Goal: Information Seeking & Learning: Learn about a topic

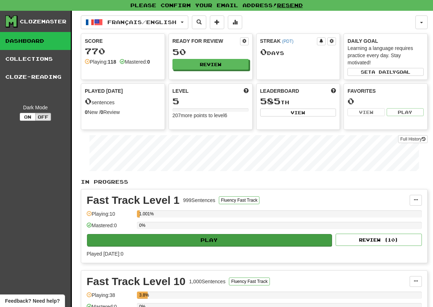
click at [218, 235] on button "Play" at bounding box center [209, 240] width 245 height 12
select select "**"
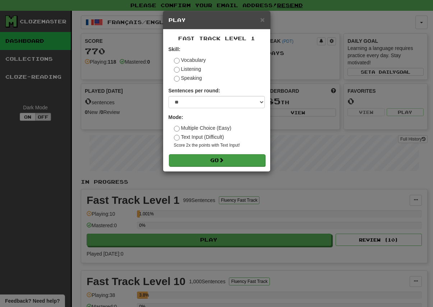
click at [229, 159] on button "Go" at bounding box center [217, 160] width 96 height 12
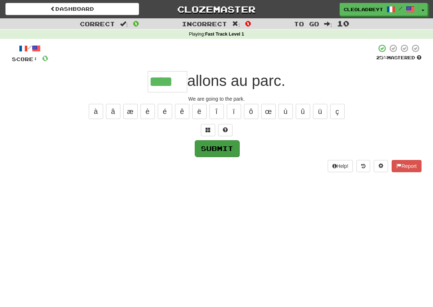
type input "****"
click at [231, 152] on button "Submit" at bounding box center [217, 148] width 45 height 17
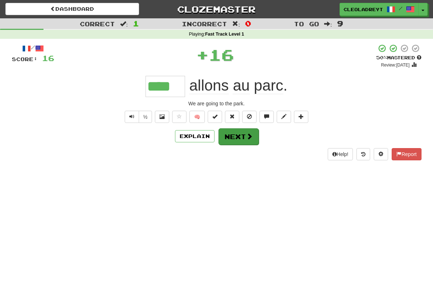
click at [250, 138] on span at bounding box center [249, 136] width 6 height 6
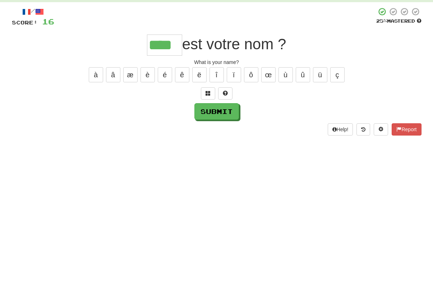
scroll to position [13, 0]
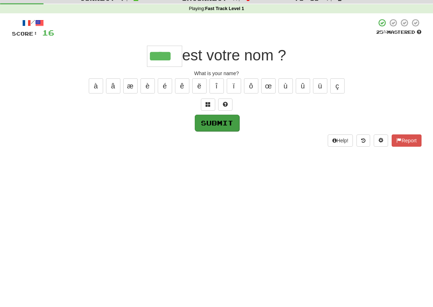
type input "****"
click at [233, 127] on button "Submit" at bounding box center [217, 135] width 45 height 17
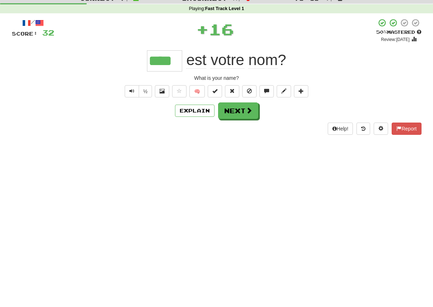
scroll to position [26, 0]
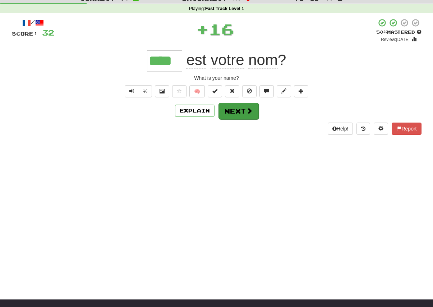
click at [253, 116] on button "Next" at bounding box center [238, 111] width 40 height 17
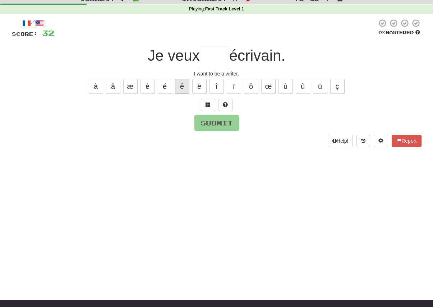
click at [177, 86] on button "ê" at bounding box center [182, 86] width 14 height 15
type input "****"
click at [234, 115] on button "Submit" at bounding box center [217, 123] width 45 height 17
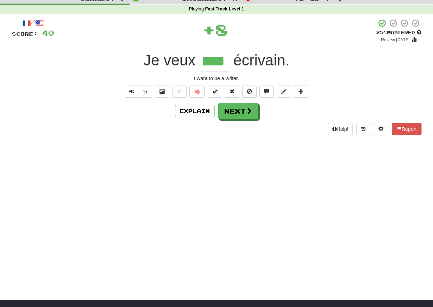
scroll to position [26, 0]
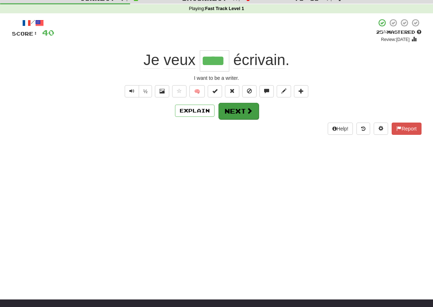
click at [241, 113] on button "Next" at bounding box center [238, 111] width 40 height 17
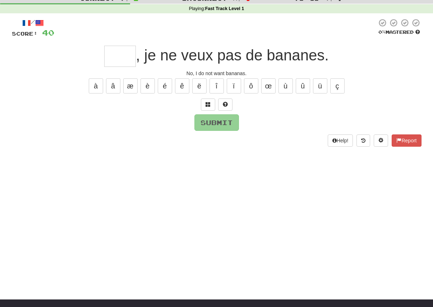
scroll to position [25, 0]
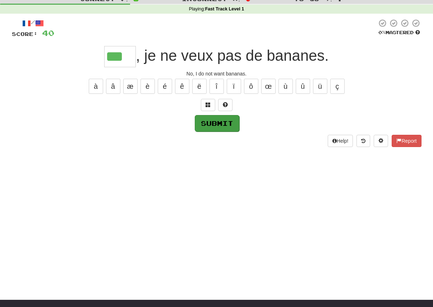
type input "***"
click at [210, 119] on button "Submit" at bounding box center [217, 123] width 45 height 17
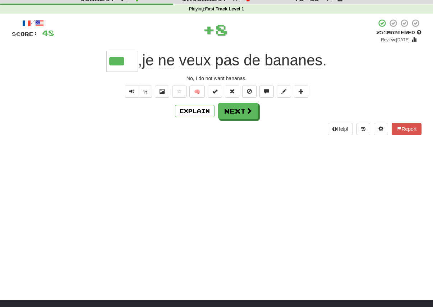
scroll to position [26, 0]
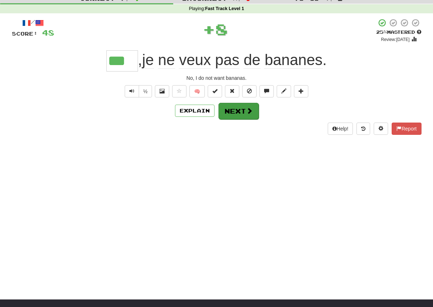
click at [236, 106] on button "Next" at bounding box center [238, 111] width 40 height 17
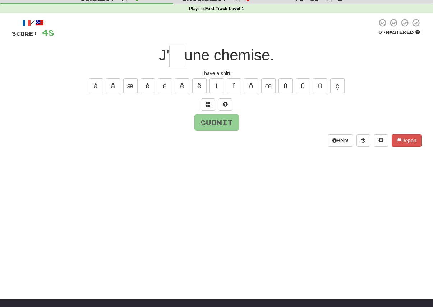
scroll to position [25, 0]
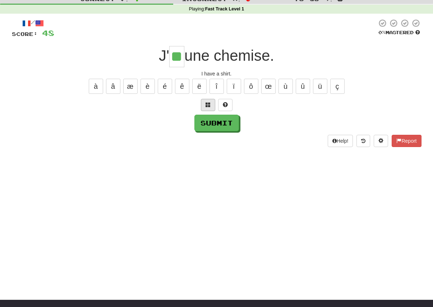
type input "**"
click at [213, 110] on button at bounding box center [208, 105] width 14 height 12
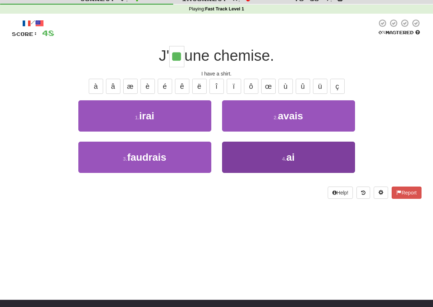
click at [328, 149] on button "4 . ai" at bounding box center [288, 157] width 133 height 31
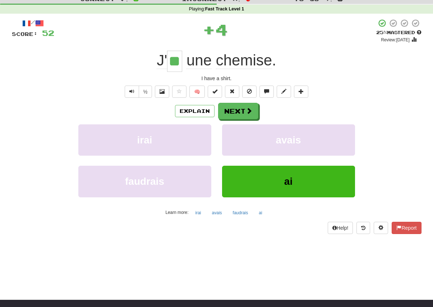
scroll to position [26, 0]
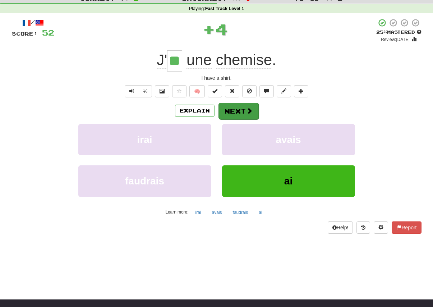
click at [240, 103] on button "Next" at bounding box center [238, 111] width 40 height 17
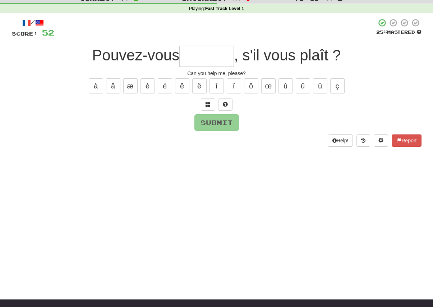
scroll to position [25, 0]
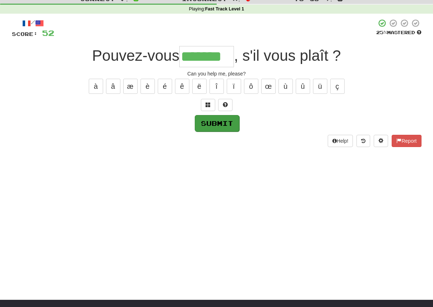
type input "*******"
click at [225, 125] on button "Submit" at bounding box center [217, 123] width 45 height 17
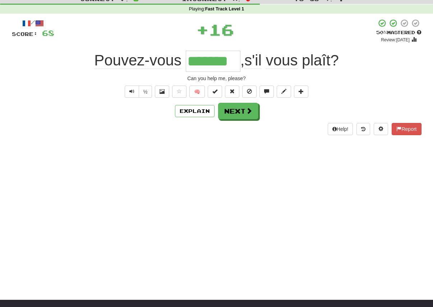
scroll to position [26, 0]
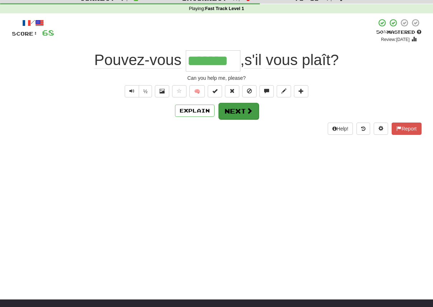
click at [254, 104] on button "Next" at bounding box center [238, 111] width 40 height 17
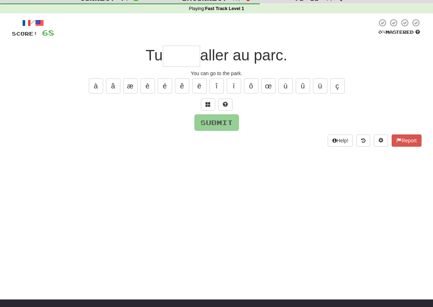
scroll to position [25, 0]
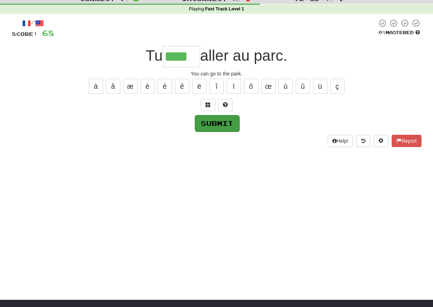
type input "****"
click at [223, 127] on button "Submit" at bounding box center [217, 123] width 45 height 17
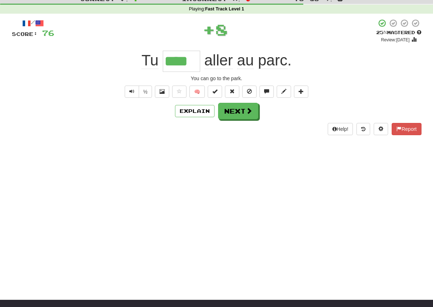
scroll to position [26, 0]
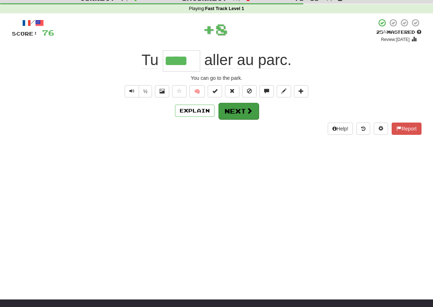
click at [239, 108] on button "Next" at bounding box center [238, 111] width 40 height 17
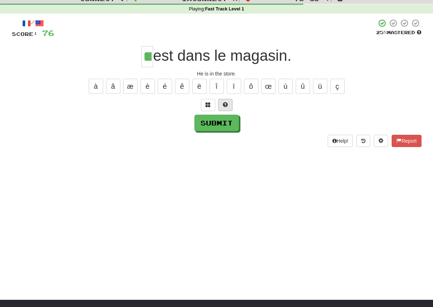
type input "**"
click at [220, 105] on button at bounding box center [225, 105] width 14 height 12
click at [216, 125] on button "Submit" at bounding box center [217, 123] width 45 height 17
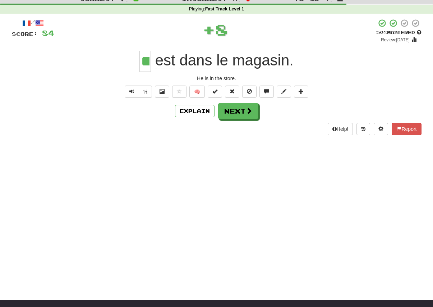
scroll to position [26, 0]
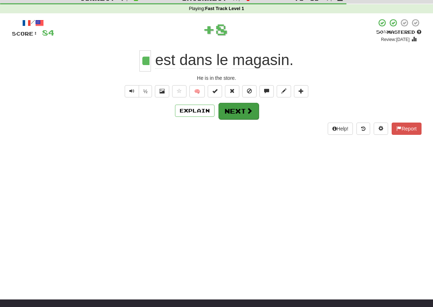
click at [246, 110] on span at bounding box center [249, 110] width 6 height 6
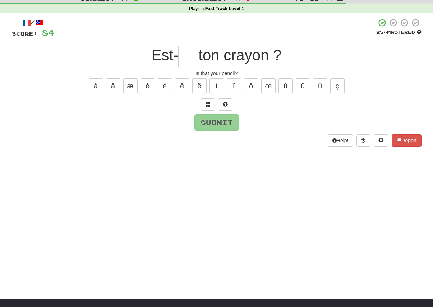
scroll to position [25, 0]
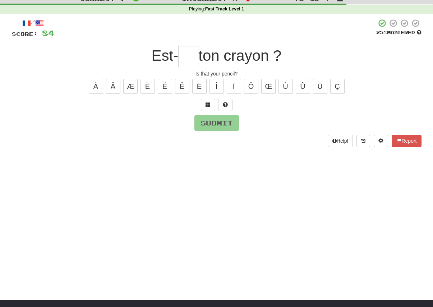
type input "*"
type input "**"
click at [231, 119] on button "Submit" at bounding box center [217, 123] width 45 height 17
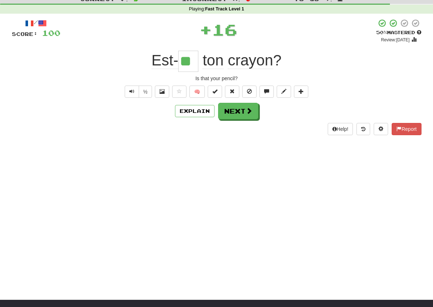
scroll to position [26, 0]
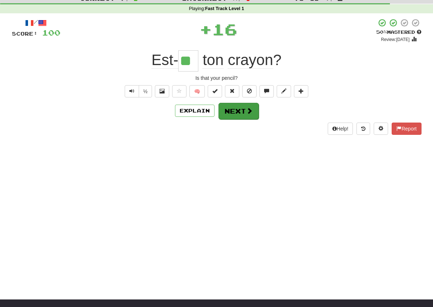
click at [230, 103] on button "Next" at bounding box center [238, 111] width 40 height 17
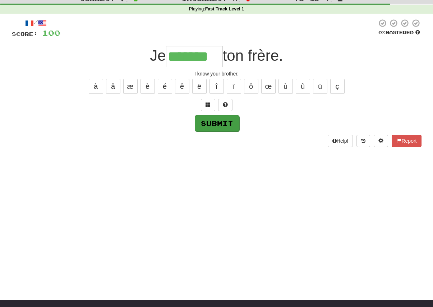
type input "*******"
click at [225, 128] on button "Submit" at bounding box center [217, 123] width 45 height 17
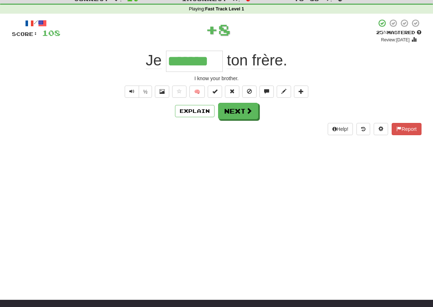
scroll to position [26, 0]
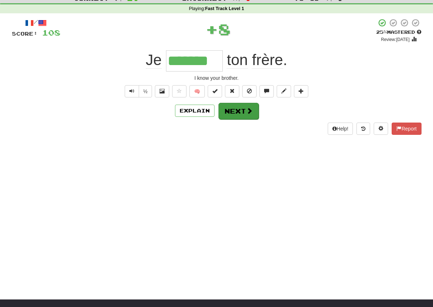
click at [248, 106] on button "Next" at bounding box center [238, 111] width 40 height 17
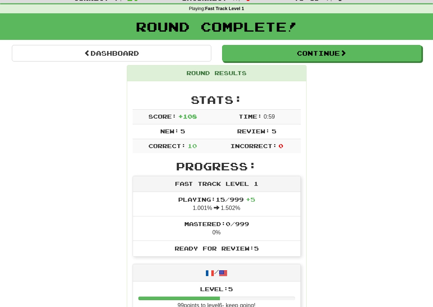
scroll to position [0, 0]
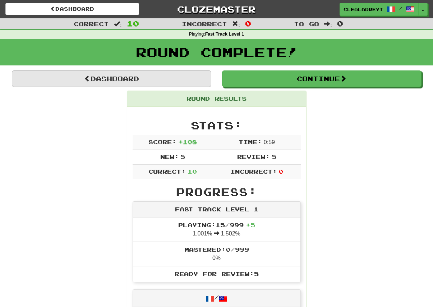
click at [168, 77] on link "Dashboard" at bounding box center [111, 78] width 199 height 17
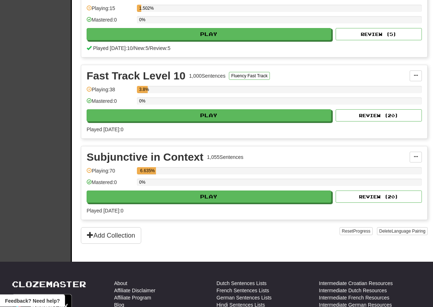
scroll to position [206, 0]
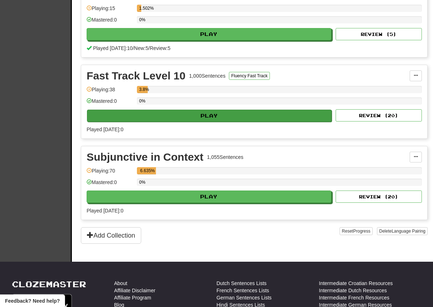
click at [267, 115] on button "Play" at bounding box center [209, 116] width 245 height 12
select select "**"
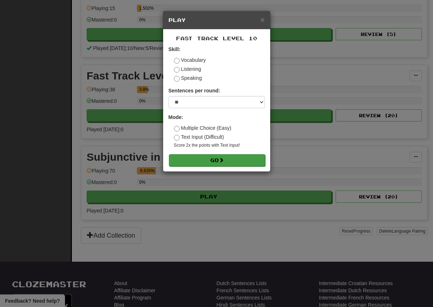
click at [223, 162] on span at bounding box center [221, 159] width 5 height 5
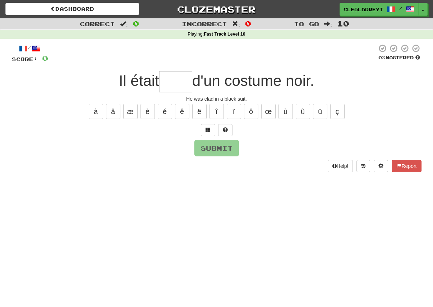
click at [240, 127] on div at bounding box center [217, 130] width 410 height 12
click at [231, 127] on button at bounding box center [225, 130] width 14 height 12
click at [221, 132] on button at bounding box center [216, 130] width 14 height 12
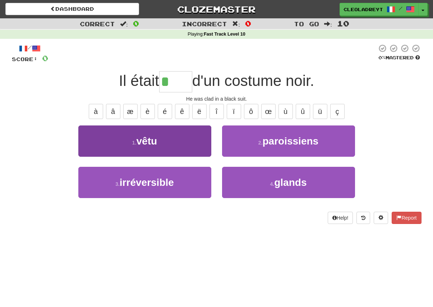
click at [130, 134] on button "1 . vêtu" at bounding box center [144, 140] width 133 height 31
type input "****"
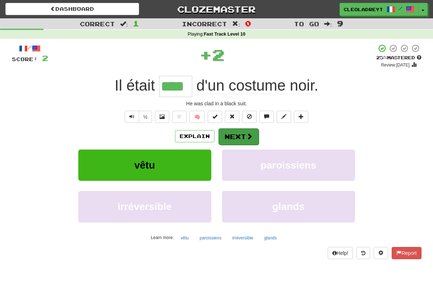
click at [242, 136] on button "Next" at bounding box center [238, 136] width 40 height 17
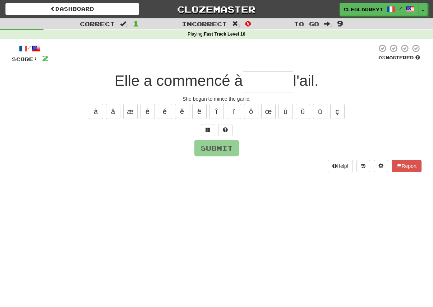
click at [66, 1] on div "Dashboard Clozemaster cleoladreyt / Toggle Dropdown Dashboard Leaderboard Activ…" at bounding box center [216, 8] width 433 height 16
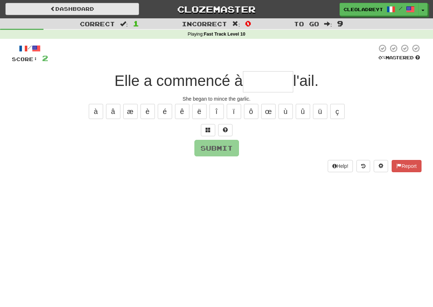
click at [77, 3] on link "Dashboard" at bounding box center [72, 9] width 134 height 12
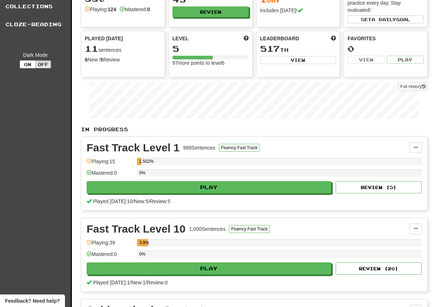
scroll to position [55, 0]
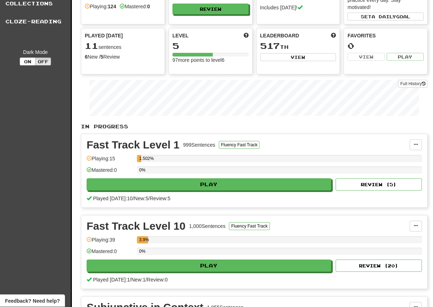
click at [257, 280] on div "Played today: 1 / New: 1 / Review: 0" at bounding box center [254, 279] width 335 height 7
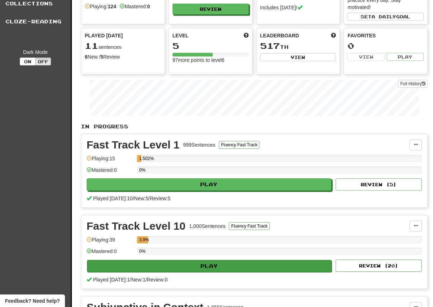
click at [260, 271] on button "Play" at bounding box center [209, 266] width 245 height 12
select select "**"
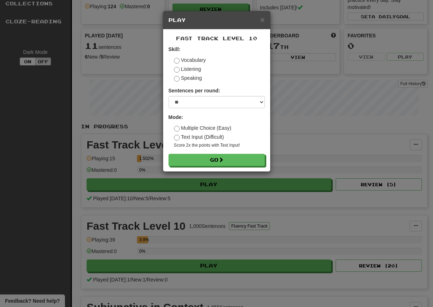
click at [185, 127] on label "Multiple Choice (Easy)" at bounding box center [202, 127] width 57 height 7
click at [241, 158] on button "Go" at bounding box center [217, 160] width 96 height 12
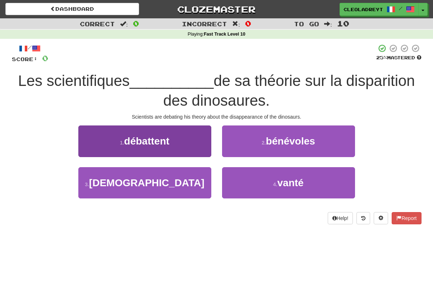
click at [186, 142] on button "1 . débattent" at bounding box center [144, 140] width 133 height 31
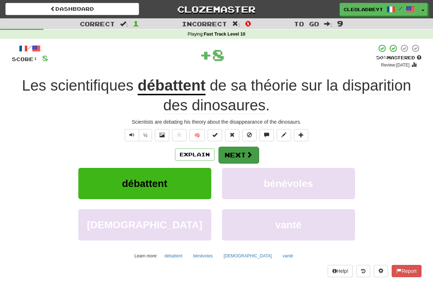
click at [245, 157] on button "Next" at bounding box center [238, 155] width 40 height 17
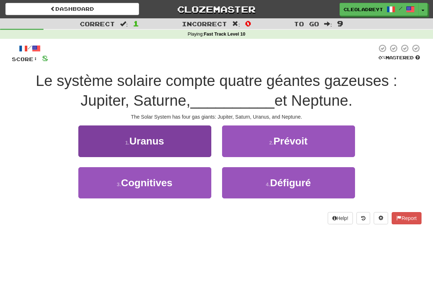
click at [195, 146] on button "1 . Uranus" at bounding box center [144, 140] width 133 height 31
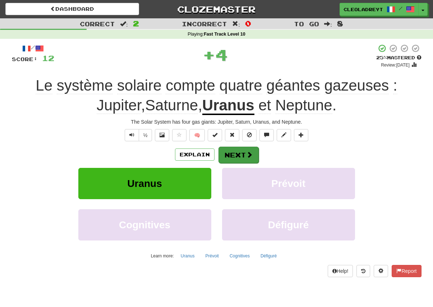
click at [250, 154] on span at bounding box center [249, 154] width 6 height 6
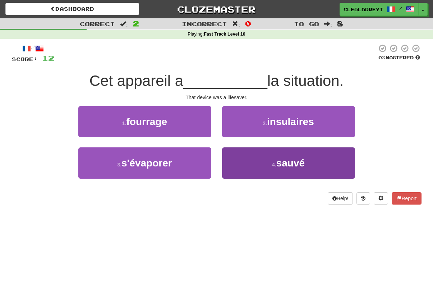
click at [317, 161] on button "4 . sauvé" at bounding box center [288, 162] width 133 height 31
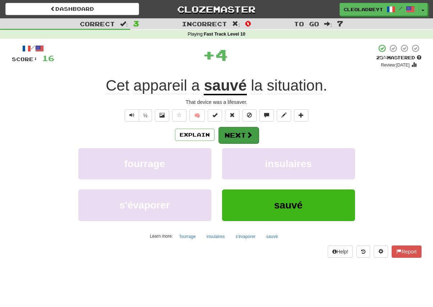
click at [244, 137] on button "Next" at bounding box center [238, 135] width 40 height 17
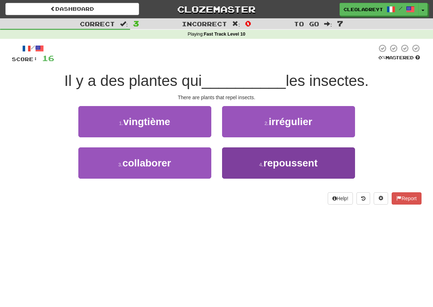
click at [325, 161] on button "4 . repoussent" at bounding box center [288, 162] width 133 height 31
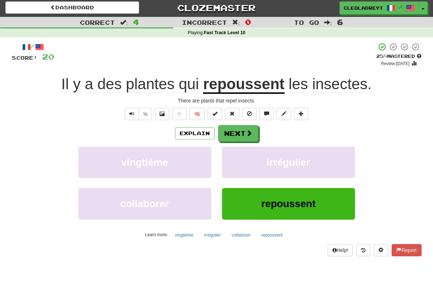
scroll to position [1, 0]
click at [255, 131] on button "Next" at bounding box center [238, 133] width 40 height 17
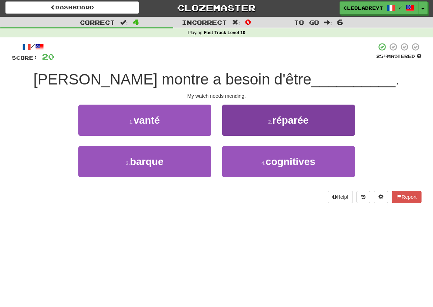
click at [290, 105] on button "2 . réparée" at bounding box center [288, 120] width 133 height 31
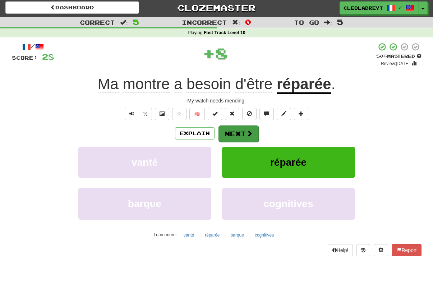
click at [246, 139] on button "Next" at bounding box center [238, 133] width 40 height 17
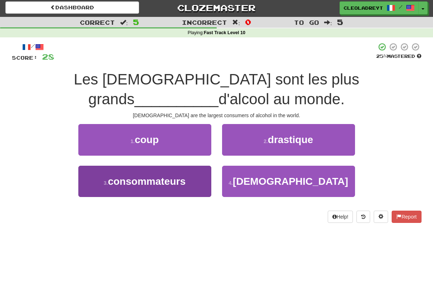
click at [194, 182] on button "3 . consommateurs" at bounding box center [144, 181] width 133 height 31
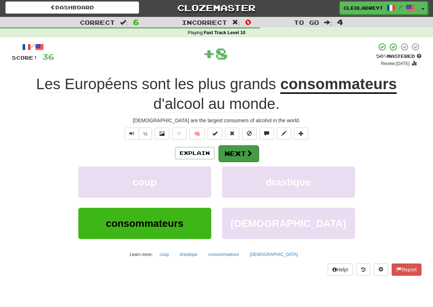
click at [244, 148] on button "Next" at bounding box center [238, 153] width 40 height 17
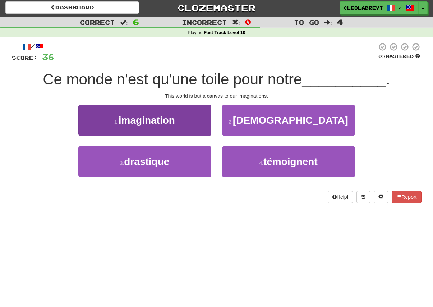
click at [183, 114] on button "1 . imagination" at bounding box center [144, 120] width 133 height 31
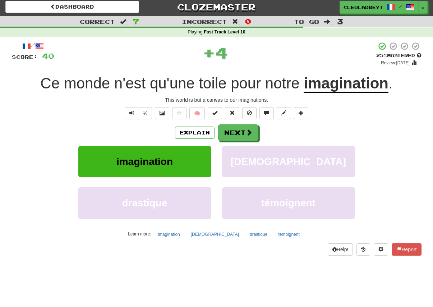
scroll to position [2, 0]
click at [240, 132] on button "Next" at bounding box center [238, 133] width 40 height 17
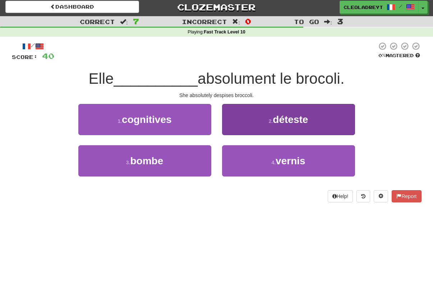
click at [322, 118] on button "2 . déteste" at bounding box center [288, 119] width 133 height 31
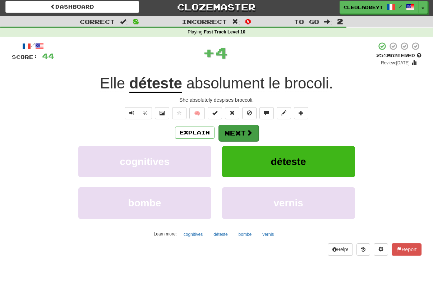
click at [242, 131] on button "Next" at bounding box center [238, 133] width 40 height 17
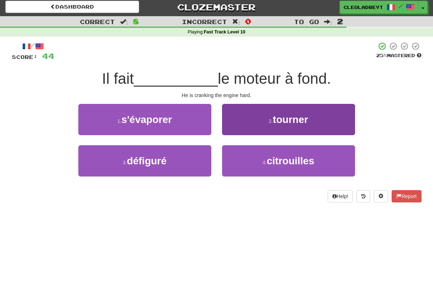
click at [327, 119] on button "2 . tourner" at bounding box center [288, 119] width 133 height 31
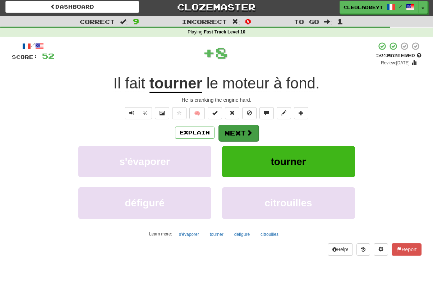
click at [238, 128] on button "Next" at bounding box center [238, 133] width 40 height 17
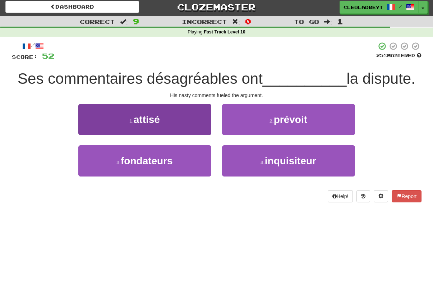
click at [174, 117] on button "1 . attisé" at bounding box center [144, 119] width 133 height 31
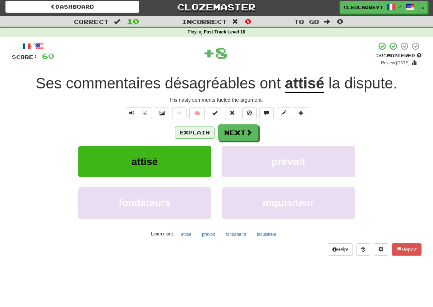
click at [195, 135] on button "Explain" at bounding box center [195, 132] width 40 height 12
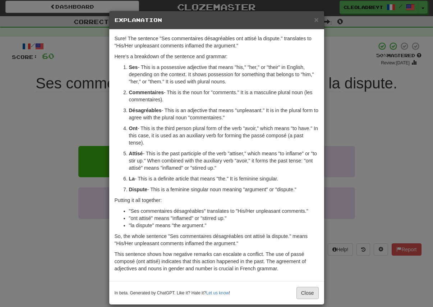
click at [306, 293] on button "Close" at bounding box center [307, 293] width 22 height 12
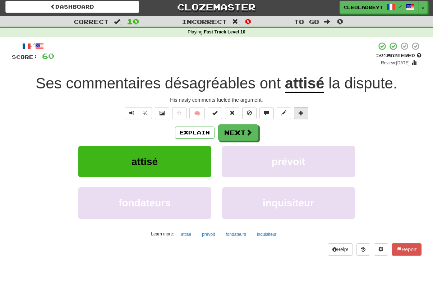
click at [304, 111] on span at bounding box center [301, 112] width 5 height 5
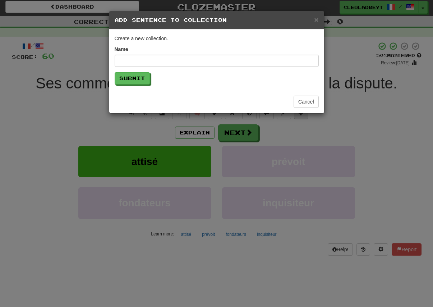
scroll to position [2, 0]
type input "**********"
click at [139, 83] on button "Submit" at bounding box center [132, 79] width 35 height 12
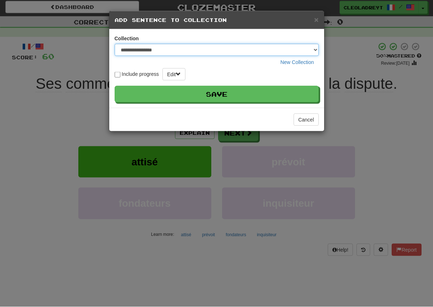
click at [172, 52] on select "**********" at bounding box center [217, 50] width 204 height 12
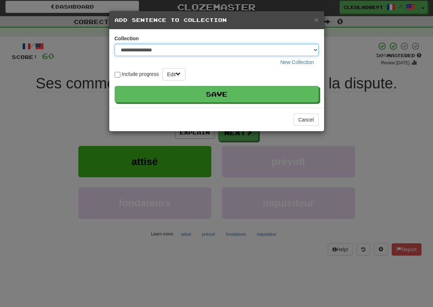
click at [172, 51] on select "**********" at bounding box center [217, 50] width 204 height 12
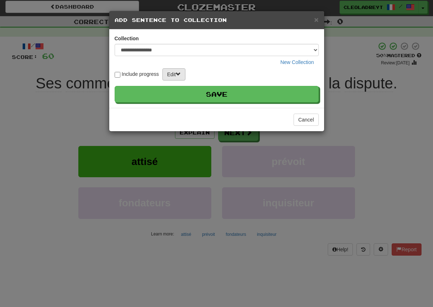
click at [178, 75] on span at bounding box center [178, 74] width 5 height 5
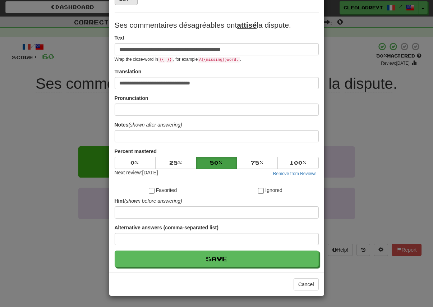
scroll to position [76, 0]
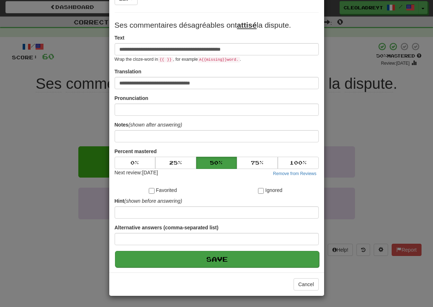
click at [222, 262] on button "Save" at bounding box center [217, 259] width 204 height 17
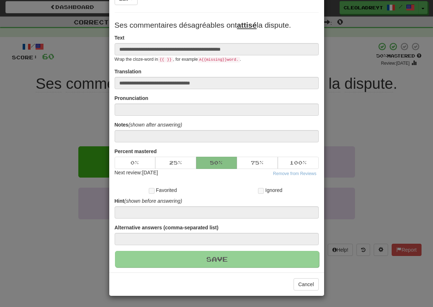
scroll to position [2, 0]
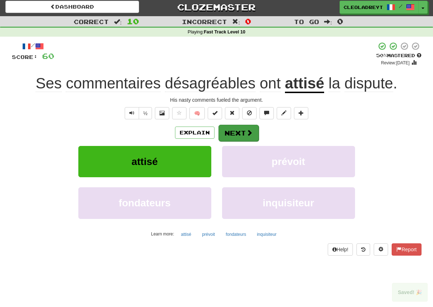
click at [241, 133] on button "Next" at bounding box center [238, 133] width 40 height 17
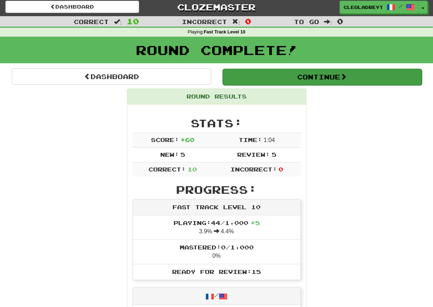
click at [323, 73] on button "Continue" at bounding box center [321, 77] width 199 height 17
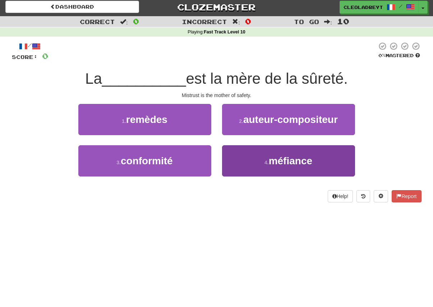
click at [306, 159] on span "méfiance" at bounding box center [290, 160] width 43 height 11
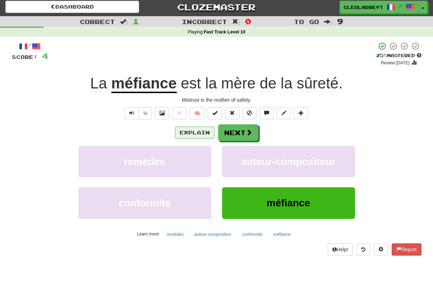
click at [202, 131] on button "Explain" at bounding box center [195, 132] width 40 height 12
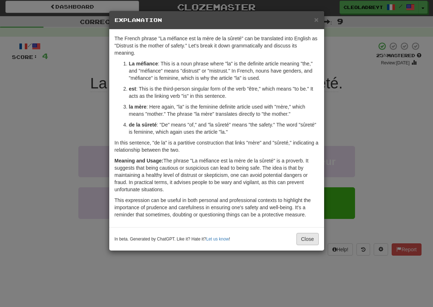
click at [305, 237] on button "Close" at bounding box center [307, 239] width 22 height 12
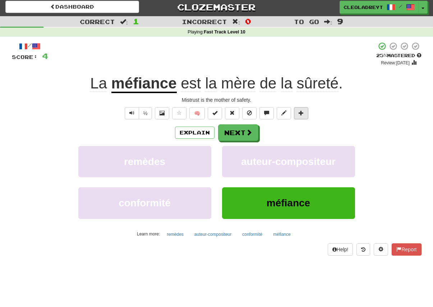
click at [304, 110] on span at bounding box center [301, 112] width 5 height 5
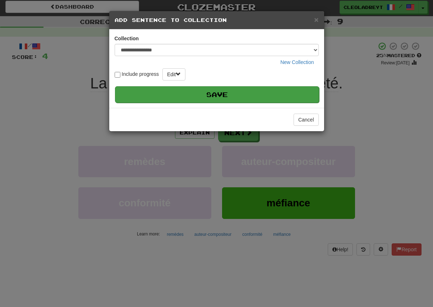
click at [219, 100] on button "Save" at bounding box center [217, 94] width 204 height 17
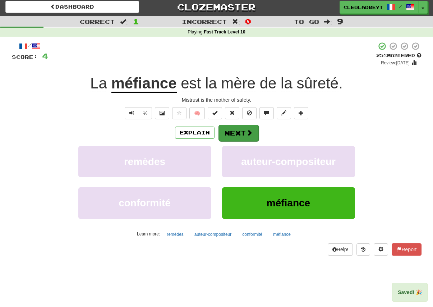
click at [244, 131] on button "Next" at bounding box center [238, 133] width 40 height 17
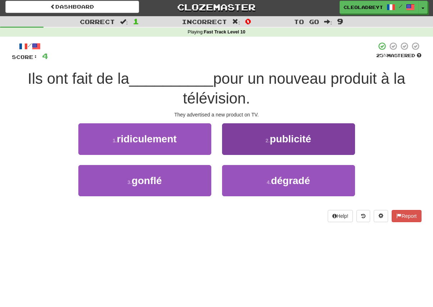
click at [317, 140] on button "2 . publicité" at bounding box center [288, 138] width 133 height 31
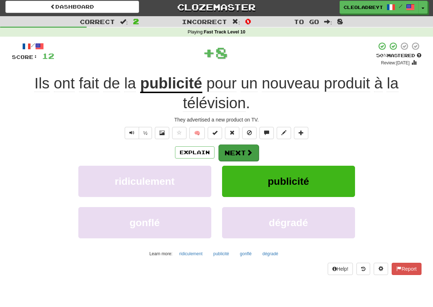
click at [241, 148] on button "Next" at bounding box center [238, 152] width 40 height 17
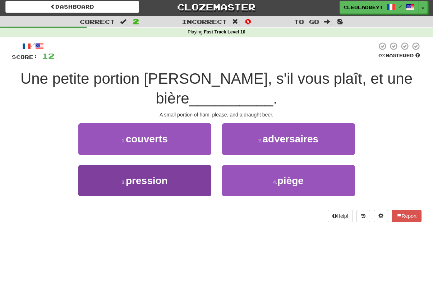
click at [158, 190] on button "3 . pression" at bounding box center [144, 180] width 133 height 31
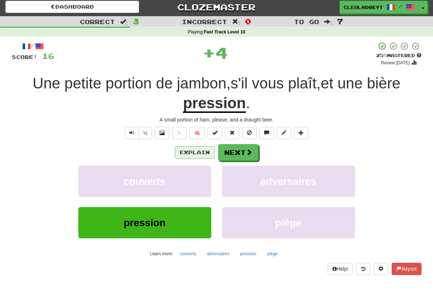
click at [193, 149] on button "Explain" at bounding box center [195, 152] width 40 height 12
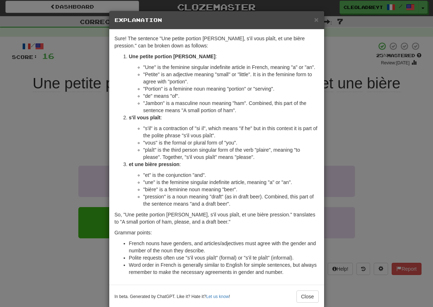
click at [366, 115] on div "× Explanation Sure! The sentence "Une petite portion de jambon, s'il vous plaît…" at bounding box center [216, 153] width 433 height 307
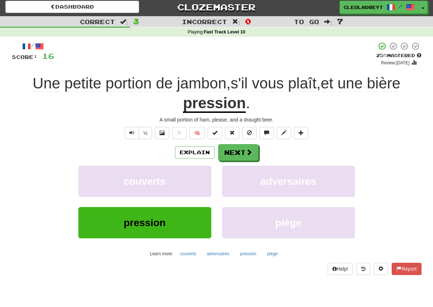
scroll to position [0, 0]
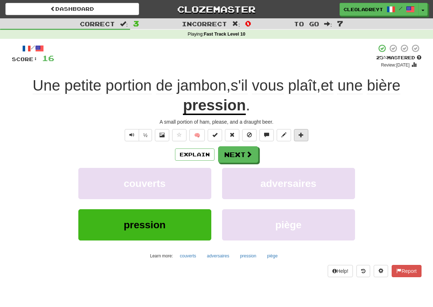
click at [304, 137] on button at bounding box center [301, 135] width 14 height 12
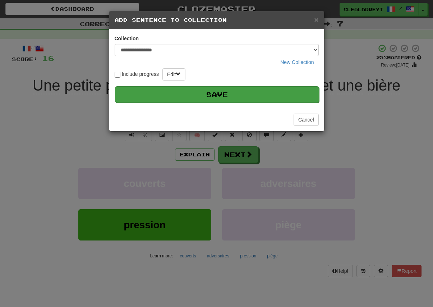
click at [232, 96] on button "Save" at bounding box center [217, 94] width 204 height 17
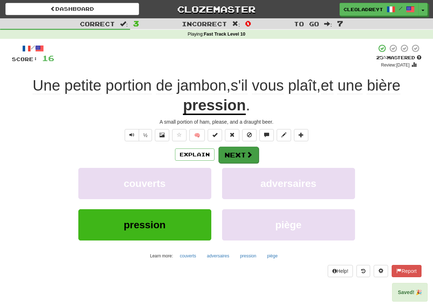
click at [241, 149] on button "Next" at bounding box center [238, 155] width 40 height 17
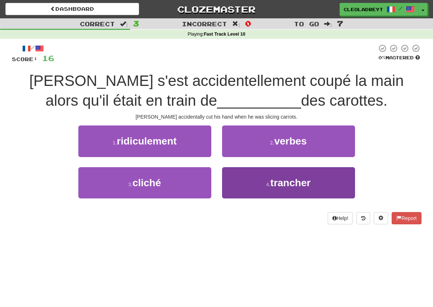
click at [297, 181] on span "trancher" at bounding box center [290, 182] width 40 height 11
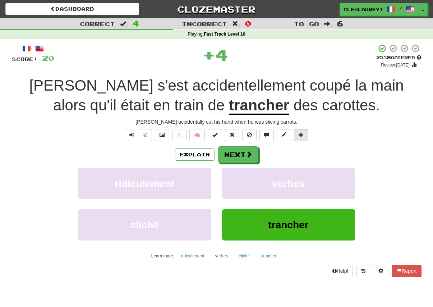
click at [308, 131] on button at bounding box center [301, 135] width 14 height 12
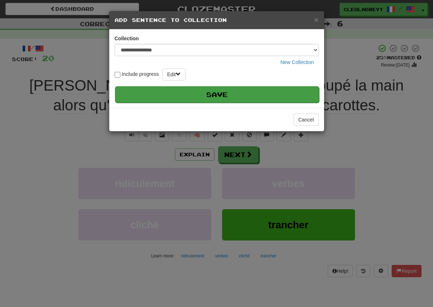
click at [231, 95] on button "Save" at bounding box center [217, 94] width 204 height 17
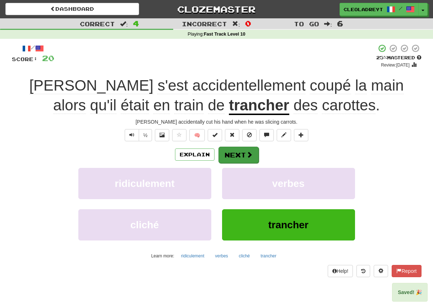
click at [246, 155] on span at bounding box center [249, 154] width 6 height 6
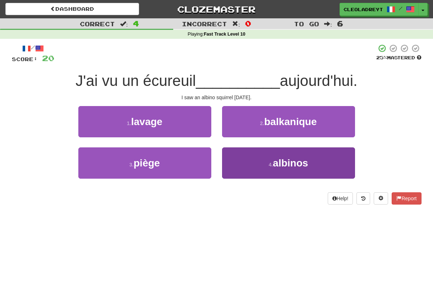
click at [318, 168] on button "4 . albinos" at bounding box center [288, 162] width 133 height 31
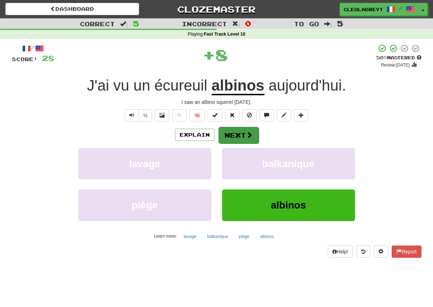
click at [253, 127] on button "Next" at bounding box center [238, 135] width 40 height 17
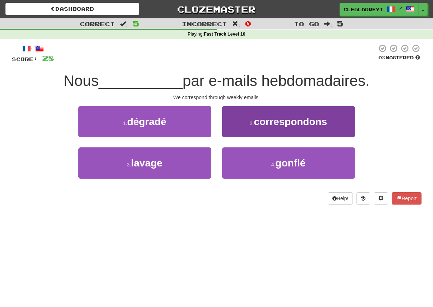
click at [321, 123] on span "correspondons" at bounding box center [290, 121] width 73 height 11
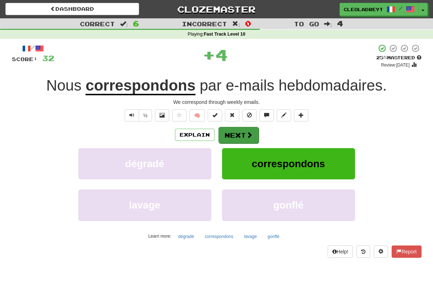
click at [247, 135] on span at bounding box center [249, 135] width 6 height 6
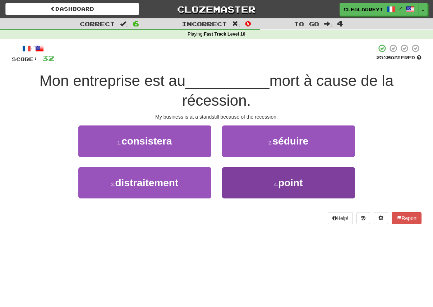
click at [318, 184] on button "4 . point" at bounding box center [288, 182] width 133 height 31
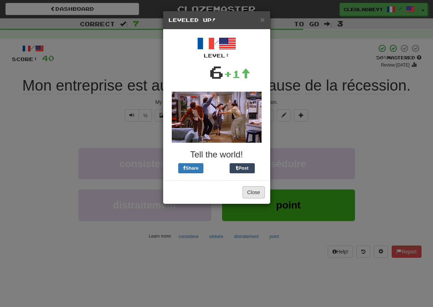
click at [261, 193] on button "Close" at bounding box center [254, 192] width 22 height 12
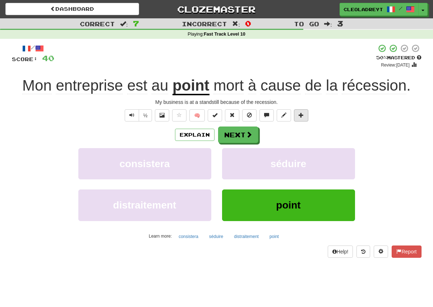
click at [300, 115] on span at bounding box center [301, 114] width 5 height 5
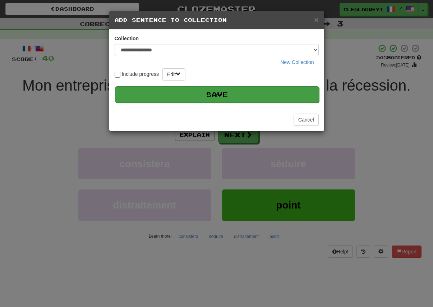
click at [229, 95] on button "Save" at bounding box center [217, 94] width 204 height 17
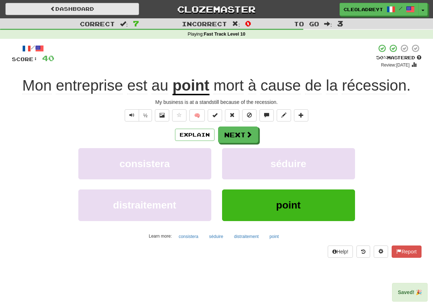
click at [97, 6] on link "Dashboard" at bounding box center [72, 9] width 134 height 12
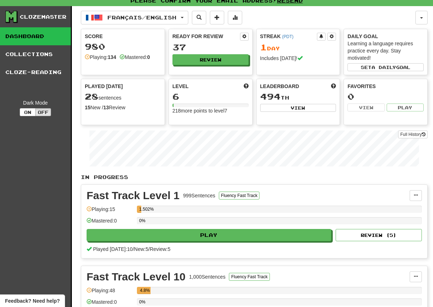
scroll to position [4, 0]
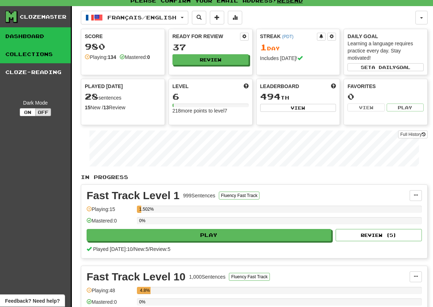
click at [39, 52] on link "Collections" at bounding box center [35, 55] width 71 height 18
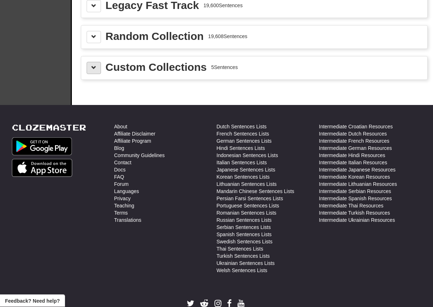
click at [91, 65] on button at bounding box center [94, 68] width 14 height 12
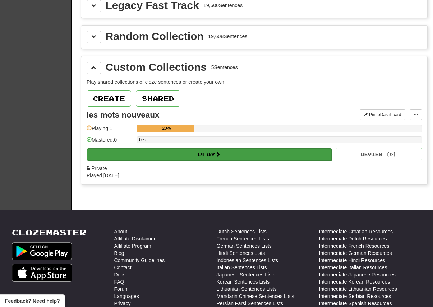
click at [220, 152] on span at bounding box center [217, 154] width 5 height 5
select select "**"
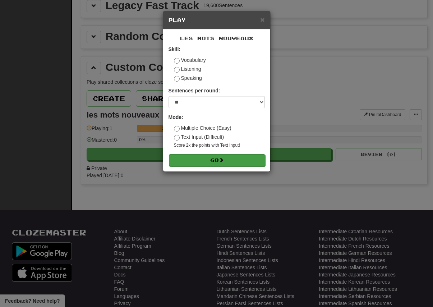
click at [227, 158] on button "Go" at bounding box center [217, 160] width 96 height 12
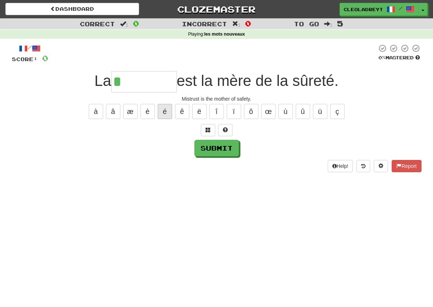
click at [166, 109] on button "é" at bounding box center [165, 111] width 14 height 15
type input "********"
click at [223, 147] on button "Submit" at bounding box center [217, 148] width 45 height 17
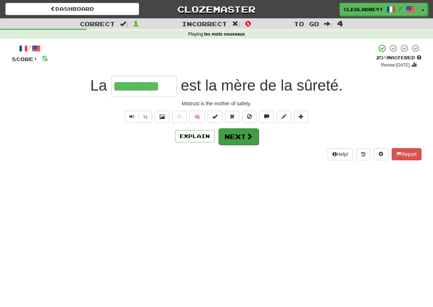
click at [243, 131] on button "Next" at bounding box center [238, 136] width 40 height 17
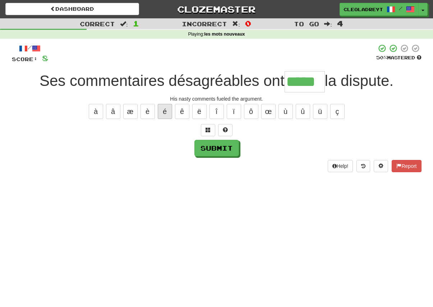
click at [163, 106] on button "é" at bounding box center [165, 111] width 14 height 15
type input "******"
click at [222, 145] on button "Submit" at bounding box center [217, 148] width 45 height 17
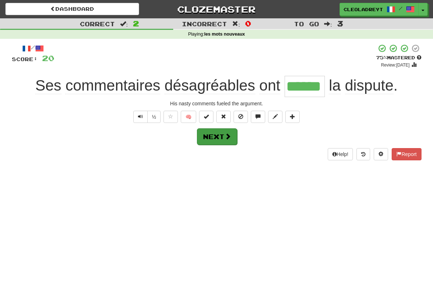
click at [224, 139] on button "Next" at bounding box center [217, 136] width 40 height 17
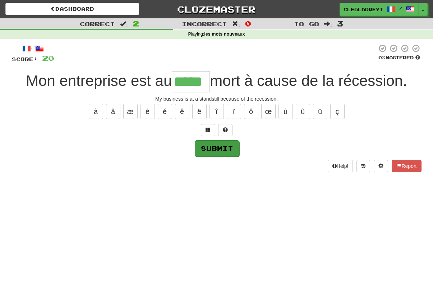
type input "*****"
click at [234, 152] on button "Submit" at bounding box center [217, 148] width 45 height 17
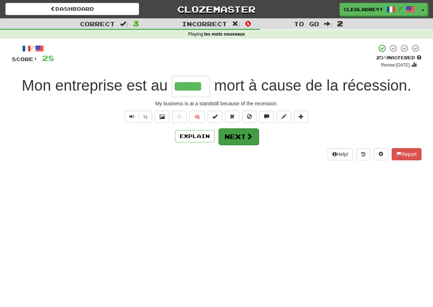
click at [251, 134] on span at bounding box center [249, 136] width 6 height 6
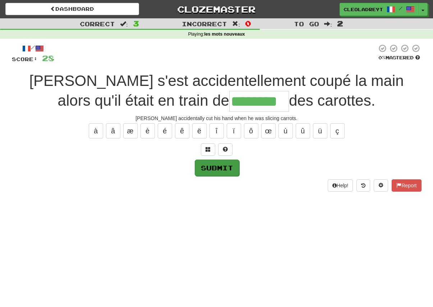
type input "********"
click at [225, 170] on button "Submit" at bounding box center [217, 168] width 45 height 17
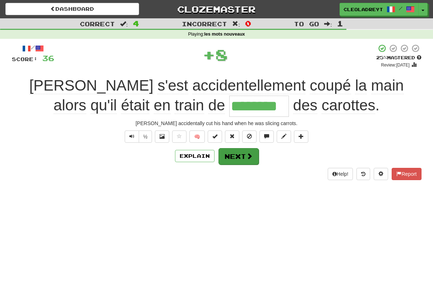
click at [252, 154] on span at bounding box center [249, 156] width 6 height 6
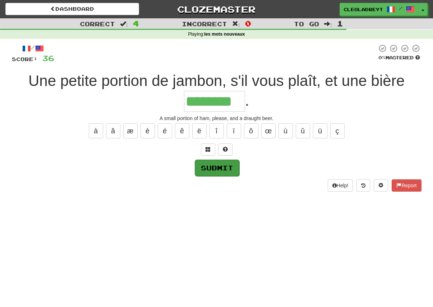
type input "********"
click at [220, 167] on button "Submit" at bounding box center [217, 168] width 45 height 17
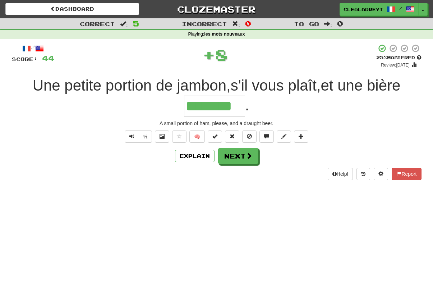
click at [255, 152] on button "Next" at bounding box center [238, 156] width 40 height 17
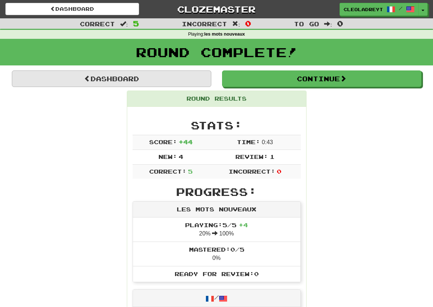
click at [147, 76] on link "Dashboard" at bounding box center [111, 78] width 199 height 17
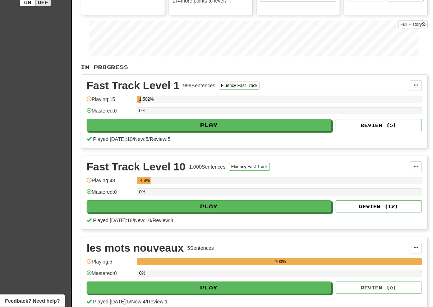
scroll to position [115, 0]
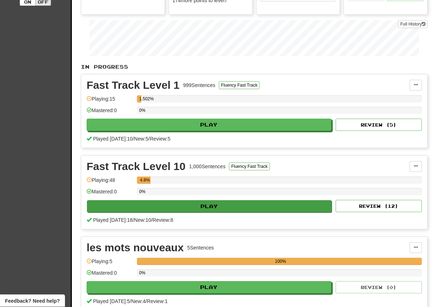
click at [213, 207] on button "Play" at bounding box center [209, 207] width 245 height 12
select select "**"
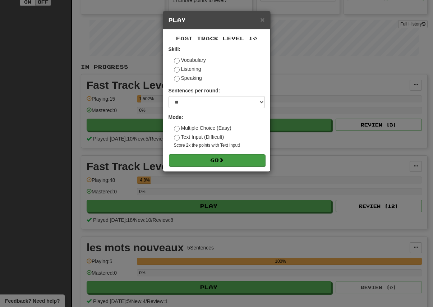
click at [208, 164] on button "Go" at bounding box center [217, 160] width 96 height 12
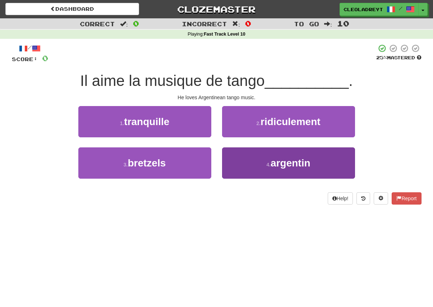
click at [323, 156] on button "4 . [DEMOGRAPHIC_DATA]" at bounding box center [288, 162] width 133 height 31
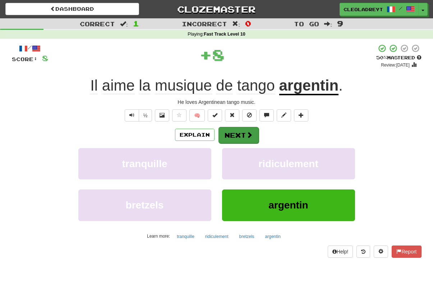
click at [242, 132] on button "Next" at bounding box center [238, 135] width 40 height 17
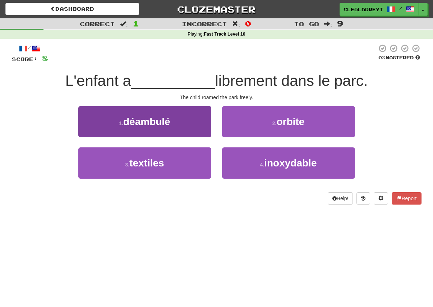
click at [187, 115] on button "1 . déambulé" at bounding box center [144, 121] width 133 height 31
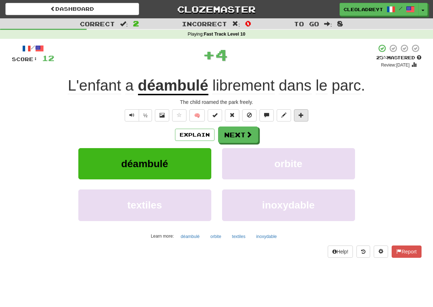
click at [300, 119] on button at bounding box center [301, 115] width 14 height 12
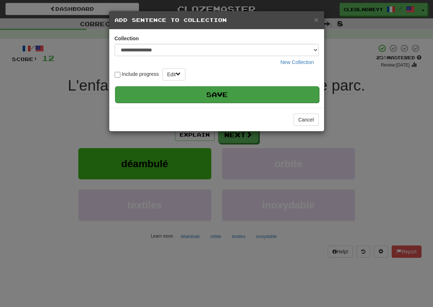
click at [245, 97] on button "Save" at bounding box center [217, 94] width 204 height 17
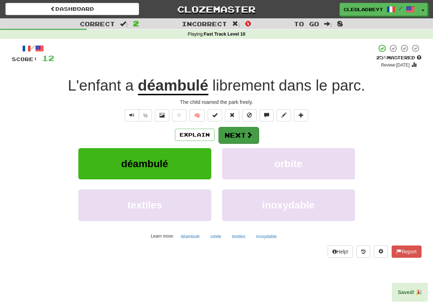
click at [246, 135] on span at bounding box center [249, 135] width 6 height 6
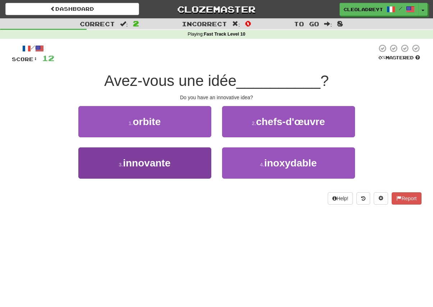
click at [185, 165] on button "3 . innovante" at bounding box center [144, 162] width 133 height 31
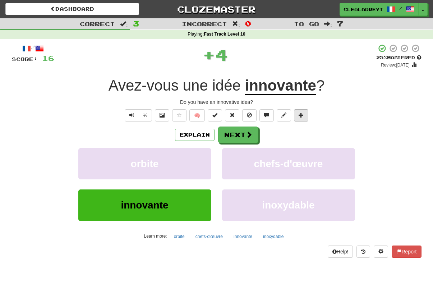
click at [302, 118] on button at bounding box center [301, 115] width 14 height 12
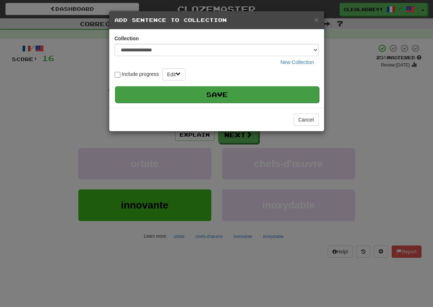
click at [240, 95] on button "Save" at bounding box center [217, 94] width 204 height 17
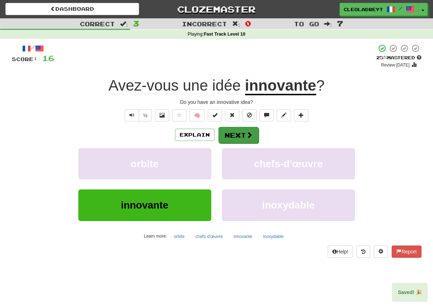
click at [243, 137] on button "Next" at bounding box center [238, 135] width 40 height 17
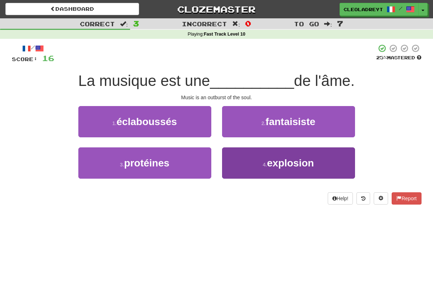
click at [285, 163] on span "explosion" at bounding box center [290, 162] width 47 height 11
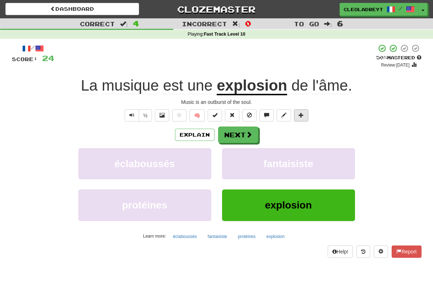
click at [302, 117] on button at bounding box center [301, 115] width 14 height 12
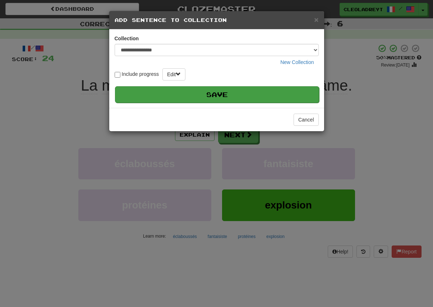
click at [249, 95] on button "Save" at bounding box center [217, 94] width 204 height 17
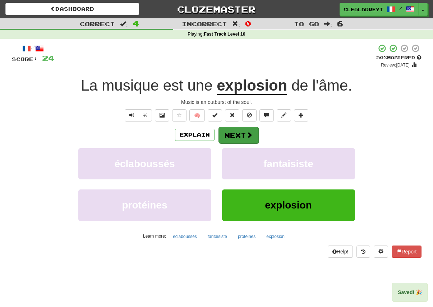
click at [250, 132] on span at bounding box center [249, 135] width 6 height 6
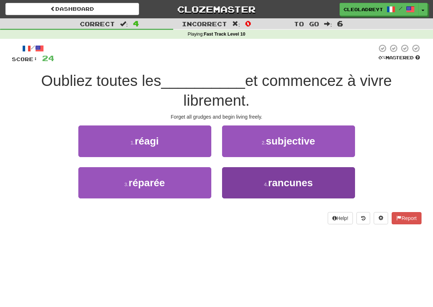
click at [300, 183] on span "rancunes" at bounding box center [290, 182] width 45 height 11
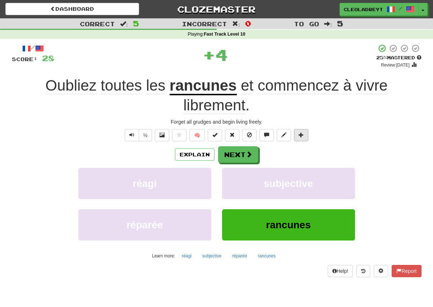
click at [308, 129] on button at bounding box center [301, 135] width 14 height 12
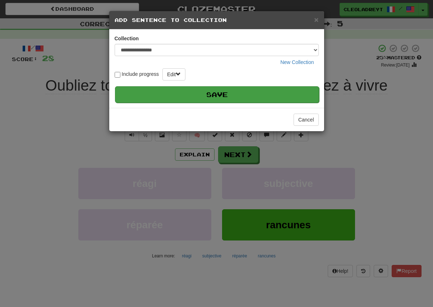
click at [239, 99] on button "Save" at bounding box center [217, 94] width 204 height 17
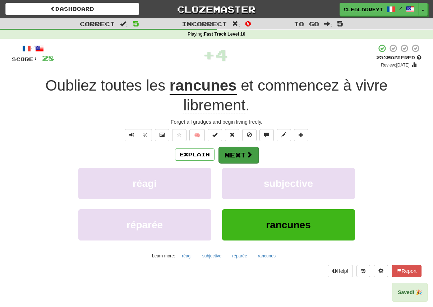
click at [242, 157] on button "Next" at bounding box center [238, 155] width 40 height 17
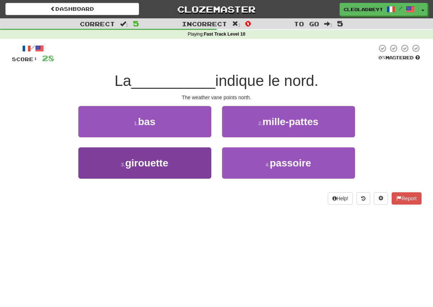
click at [185, 162] on button "3 . girouette" at bounding box center [144, 162] width 133 height 31
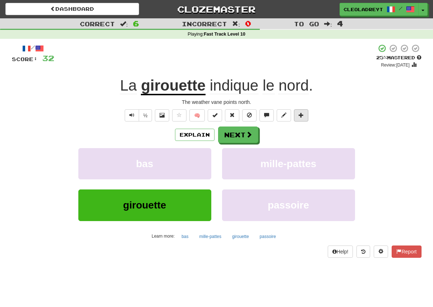
click at [302, 115] on span at bounding box center [301, 114] width 5 height 5
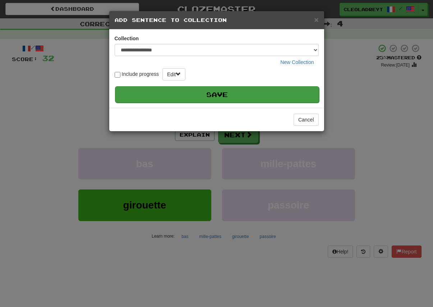
click at [250, 98] on button "Save" at bounding box center [217, 94] width 204 height 17
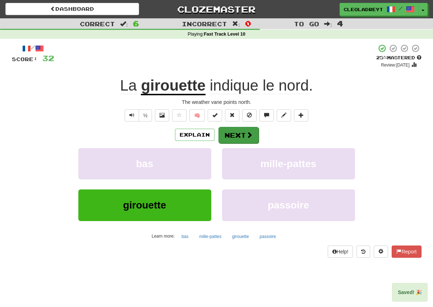
click at [246, 141] on button "Next" at bounding box center [238, 135] width 40 height 17
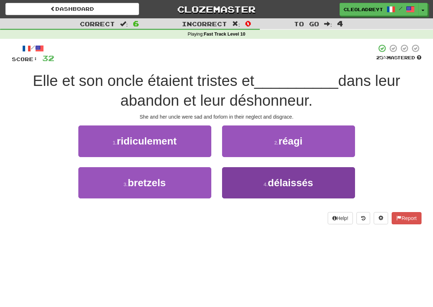
click at [284, 183] on span "délaissés" at bounding box center [290, 182] width 45 height 11
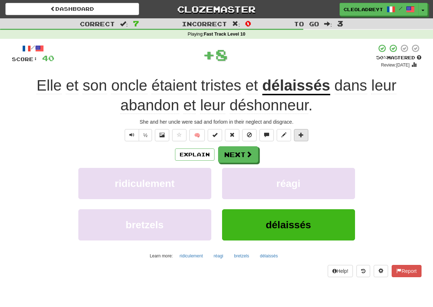
click at [307, 137] on button at bounding box center [301, 135] width 14 height 12
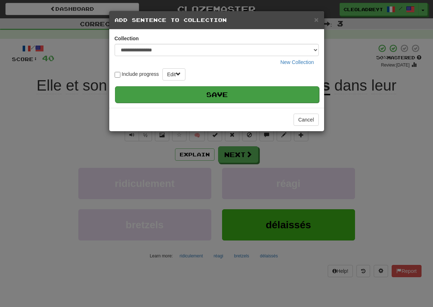
click at [263, 93] on button "Save" at bounding box center [217, 94] width 204 height 17
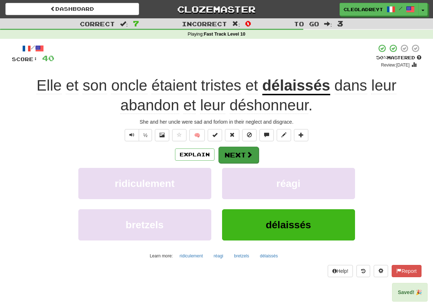
click at [238, 158] on button "Next" at bounding box center [238, 155] width 40 height 17
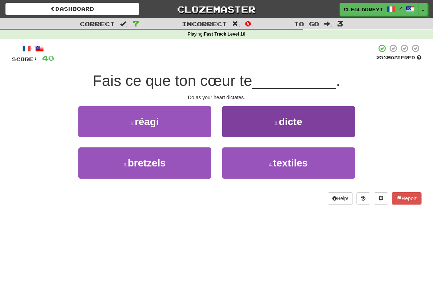
click at [310, 119] on button "2 . dicte" at bounding box center [288, 121] width 133 height 31
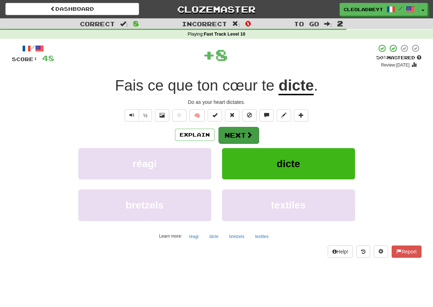
click at [242, 135] on button "Next" at bounding box center [238, 135] width 40 height 17
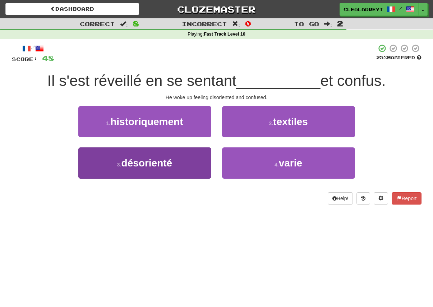
click at [185, 159] on button "3 . désorienté" at bounding box center [144, 162] width 133 height 31
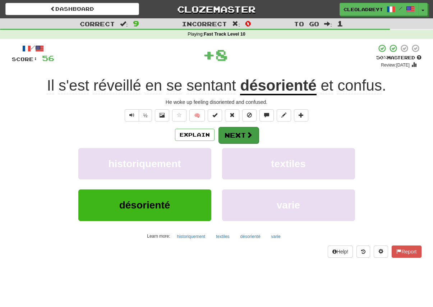
click at [239, 141] on button "Next" at bounding box center [238, 135] width 40 height 17
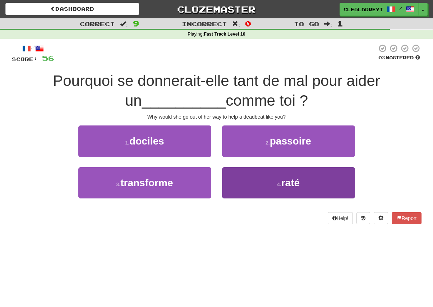
click at [319, 186] on button "4 . raté" at bounding box center [288, 182] width 133 height 31
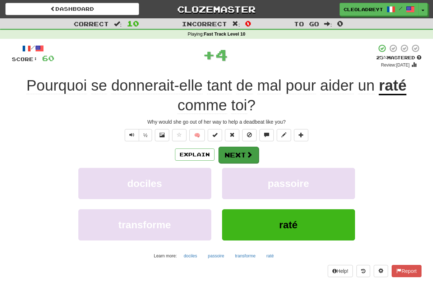
click at [243, 153] on button "Next" at bounding box center [238, 155] width 40 height 17
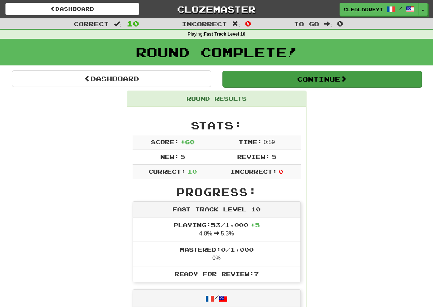
click at [334, 79] on button "Continue" at bounding box center [321, 79] width 199 height 17
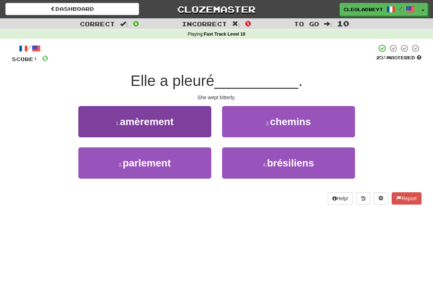
click at [195, 121] on button "1 . amèrement" at bounding box center [144, 121] width 133 height 31
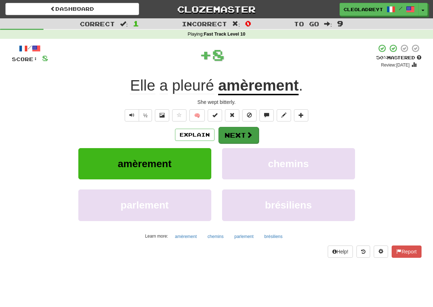
click at [243, 135] on button "Next" at bounding box center [238, 135] width 40 height 17
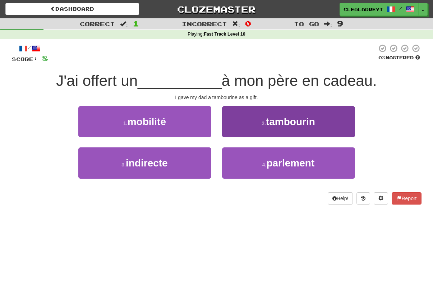
click at [303, 121] on span "tambourin" at bounding box center [290, 121] width 49 height 11
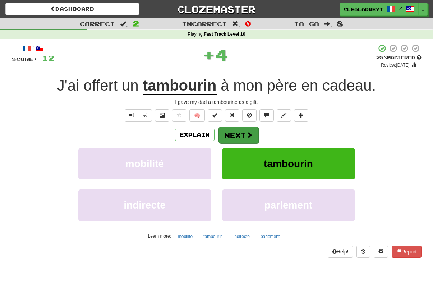
click at [237, 135] on button "Next" at bounding box center [238, 135] width 40 height 17
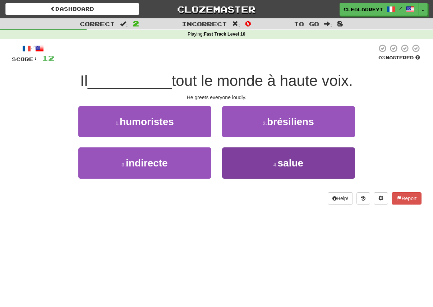
click at [305, 163] on button "4 . salue" at bounding box center [288, 162] width 133 height 31
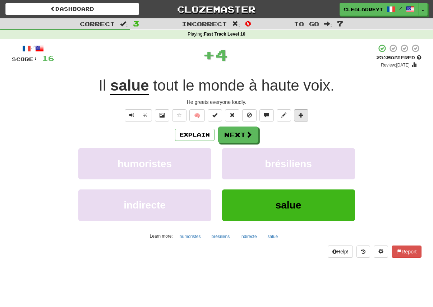
click at [305, 111] on button at bounding box center [301, 115] width 14 height 12
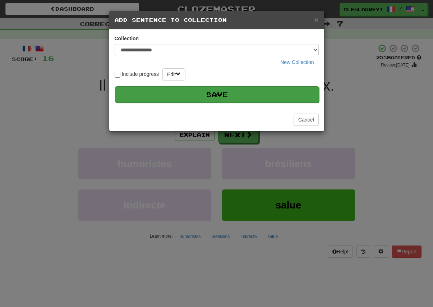
click at [256, 97] on button "Save" at bounding box center [217, 94] width 204 height 17
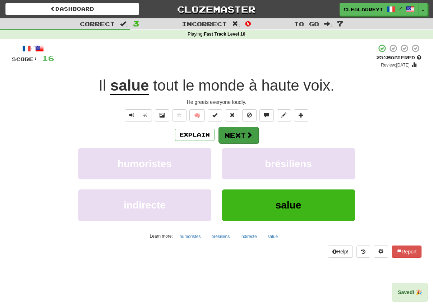
click at [244, 136] on button "Next" at bounding box center [238, 135] width 40 height 17
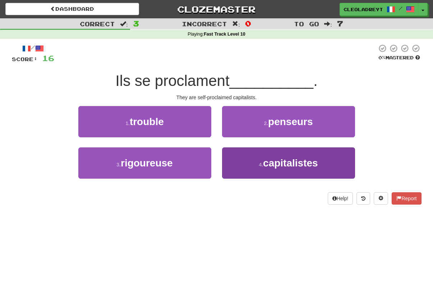
click at [295, 161] on span "capitalistes" at bounding box center [290, 162] width 55 height 11
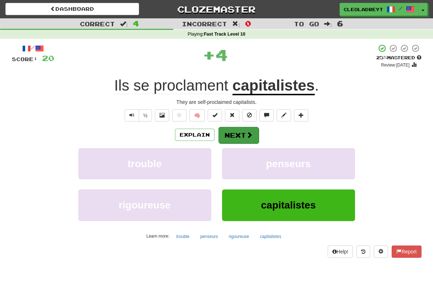
click at [243, 130] on button "Next" at bounding box center [238, 135] width 40 height 17
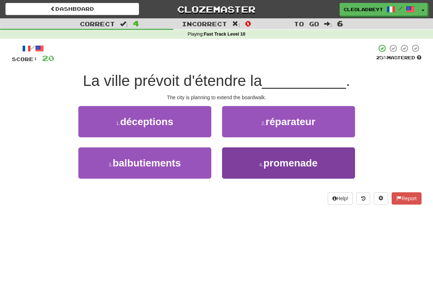
click at [276, 167] on span "promenade" at bounding box center [290, 162] width 54 height 11
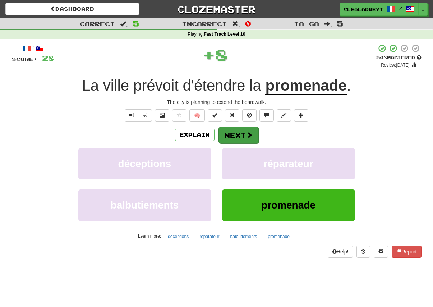
click at [243, 133] on button "Next" at bounding box center [238, 135] width 40 height 17
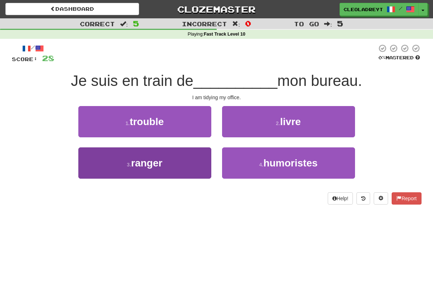
click at [178, 167] on button "3 . ranger" at bounding box center [144, 162] width 133 height 31
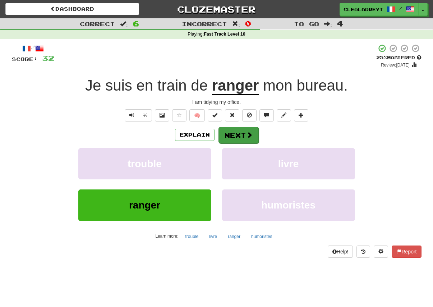
click at [244, 134] on button "Next" at bounding box center [238, 135] width 40 height 17
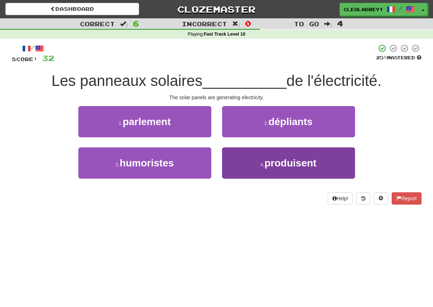
click at [289, 158] on span "produisent" at bounding box center [290, 162] width 52 height 11
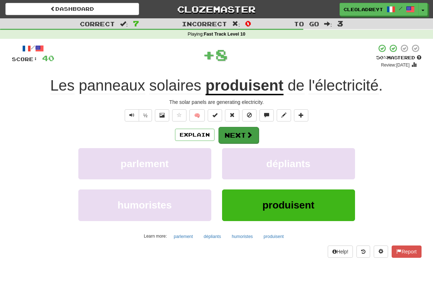
click at [242, 134] on button "Next" at bounding box center [238, 135] width 40 height 17
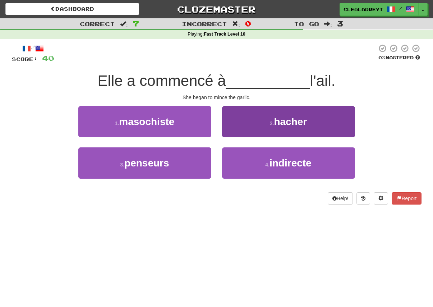
click at [300, 121] on span "hacher" at bounding box center [290, 121] width 33 height 11
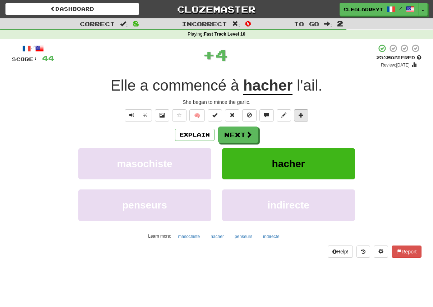
click at [304, 112] on button at bounding box center [301, 115] width 14 height 12
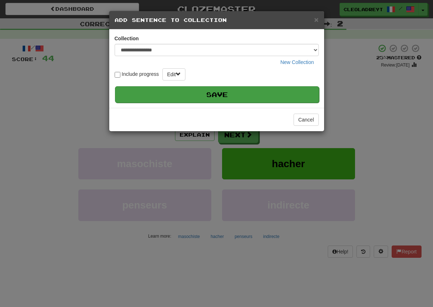
click at [263, 87] on button "Save" at bounding box center [217, 94] width 204 height 17
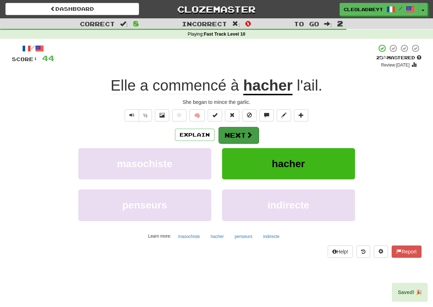
click at [245, 139] on button "Next" at bounding box center [238, 135] width 40 height 17
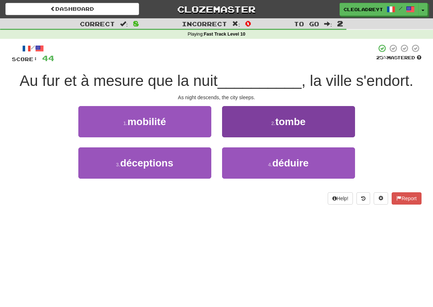
click at [281, 128] on button "2 . tombe" at bounding box center [288, 121] width 133 height 31
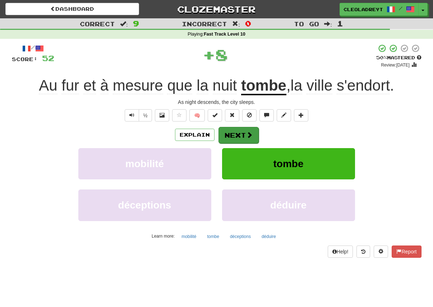
click at [246, 135] on span at bounding box center [249, 135] width 6 height 6
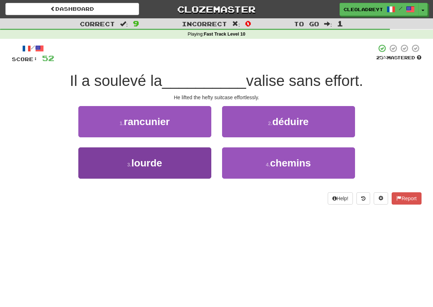
click at [179, 169] on button "3 . lourde" at bounding box center [144, 162] width 133 height 31
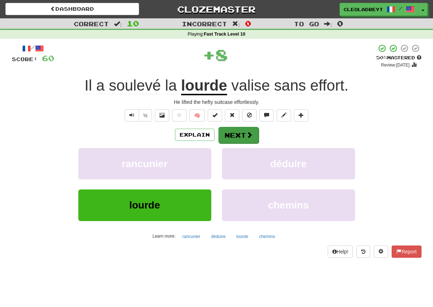
click at [246, 134] on span at bounding box center [249, 135] width 6 height 6
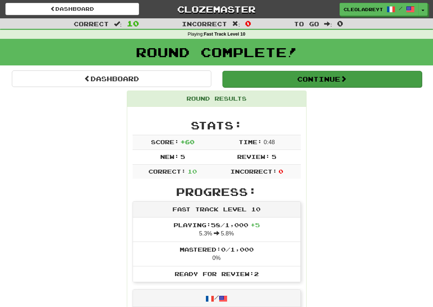
click at [332, 76] on button "Continue" at bounding box center [321, 79] width 199 height 17
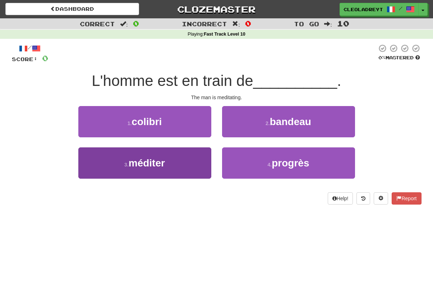
click at [184, 158] on button "3 . méditer" at bounding box center [144, 162] width 133 height 31
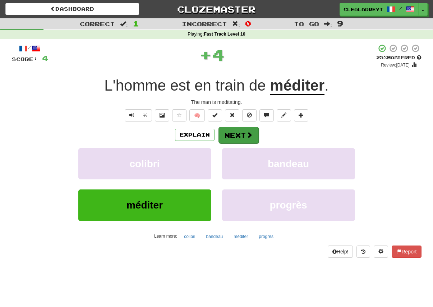
click at [246, 137] on span at bounding box center [249, 135] width 6 height 6
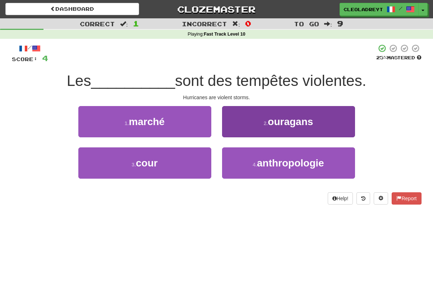
click at [290, 118] on span "ouragans" at bounding box center [290, 121] width 45 height 11
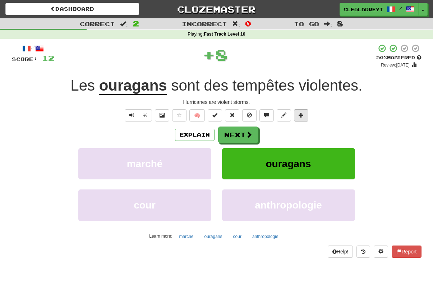
click at [308, 110] on button at bounding box center [301, 115] width 14 height 12
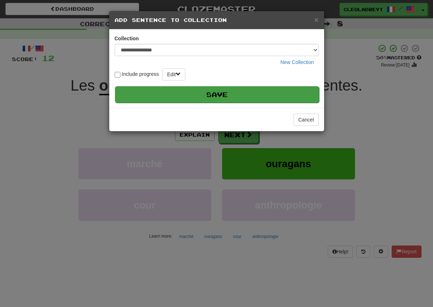
click at [243, 98] on button "Save" at bounding box center [217, 94] width 204 height 17
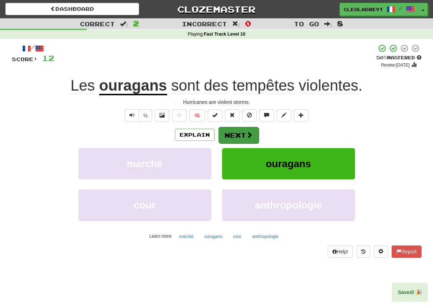
click at [242, 141] on button "Next" at bounding box center [238, 135] width 40 height 17
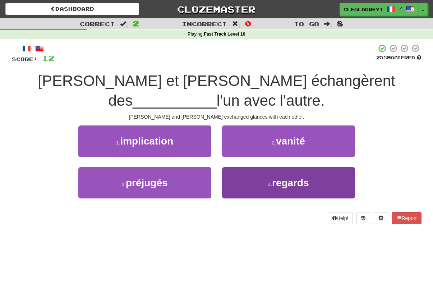
click at [299, 177] on span "regards" at bounding box center [290, 182] width 37 height 11
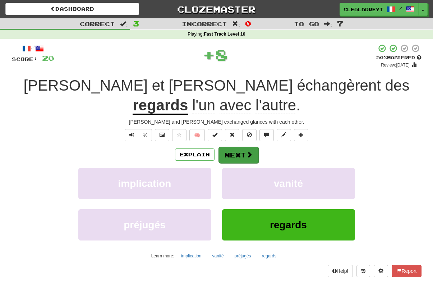
click at [249, 151] on span at bounding box center [249, 154] width 6 height 6
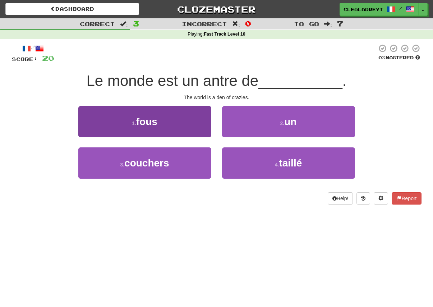
click at [175, 132] on button "1 . fous" at bounding box center [144, 121] width 133 height 31
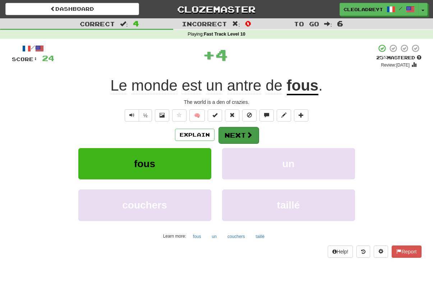
click at [249, 141] on button "Next" at bounding box center [238, 135] width 40 height 17
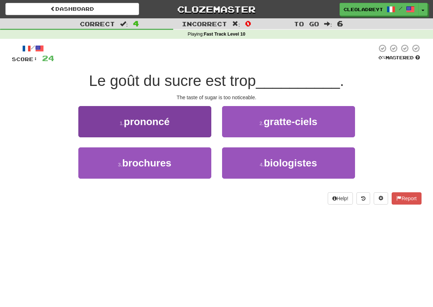
click at [183, 118] on button "1 . prononcé" at bounding box center [144, 121] width 133 height 31
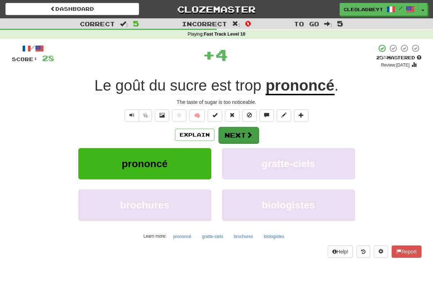
click at [241, 132] on button "Next" at bounding box center [238, 135] width 40 height 17
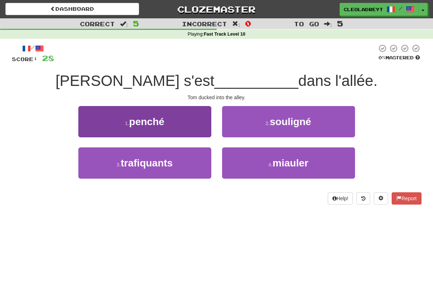
click at [171, 126] on button "1 . penché" at bounding box center [144, 121] width 133 height 31
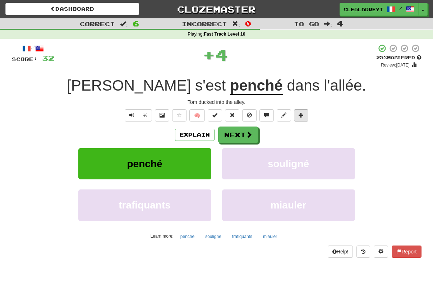
click at [308, 116] on button at bounding box center [301, 115] width 14 height 12
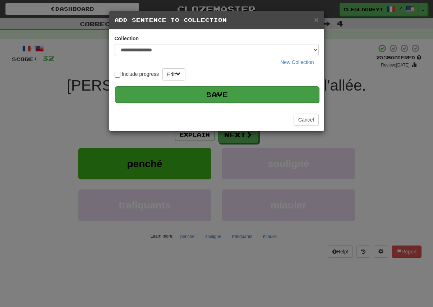
click at [239, 98] on button "Save" at bounding box center [217, 94] width 204 height 17
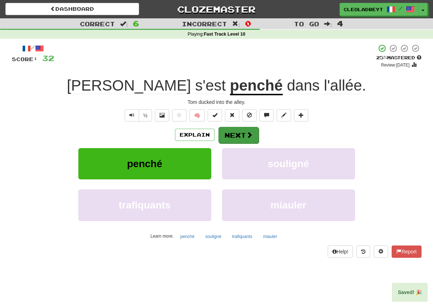
click at [236, 140] on button "Next" at bounding box center [238, 135] width 40 height 17
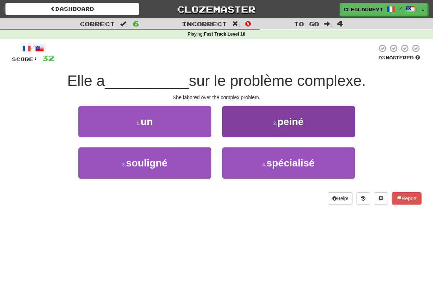
click at [285, 116] on span "peiné" at bounding box center [290, 121] width 26 height 11
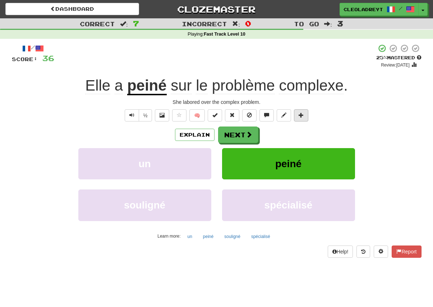
click at [301, 117] on button at bounding box center [301, 115] width 14 height 12
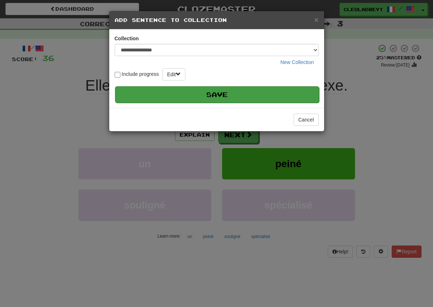
click at [246, 102] on button "Save" at bounding box center [217, 94] width 204 height 17
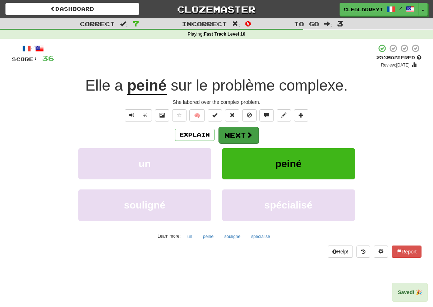
click at [253, 133] on button "Next" at bounding box center [238, 135] width 40 height 17
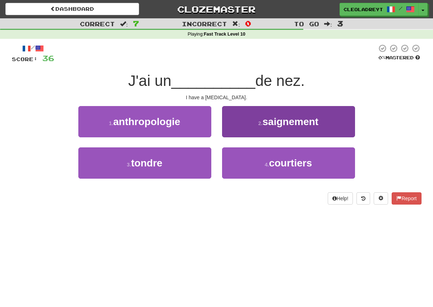
click at [291, 122] on span "saignement" at bounding box center [291, 121] width 56 height 11
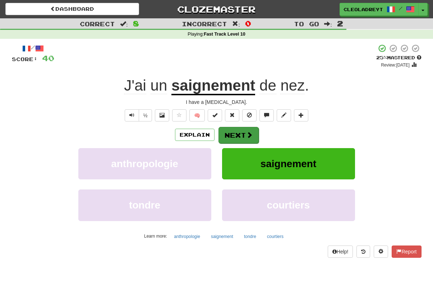
click at [236, 136] on button "Next" at bounding box center [238, 135] width 40 height 17
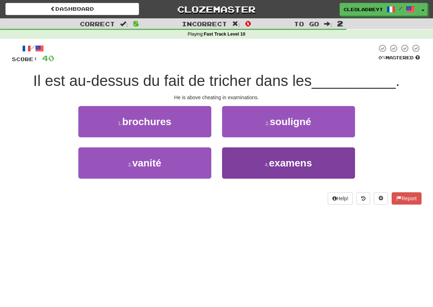
click at [282, 163] on span "examens" at bounding box center [290, 162] width 43 height 11
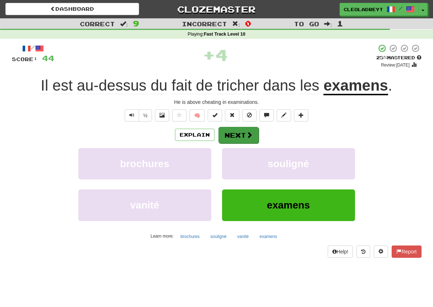
click at [246, 133] on span at bounding box center [249, 135] width 6 height 6
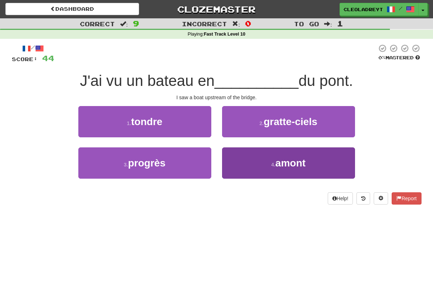
click at [285, 167] on span "amont" at bounding box center [290, 162] width 30 height 11
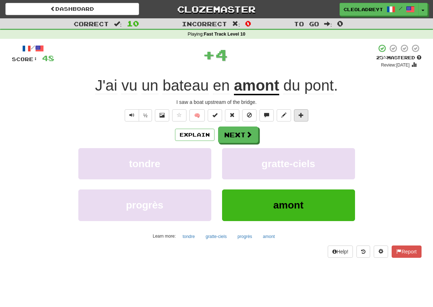
click at [302, 118] on button at bounding box center [301, 115] width 14 height 12
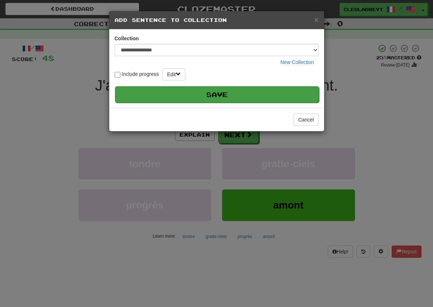
click at [246, 101] on button "Save" at bounding box center [217, 94] width 204 height 17
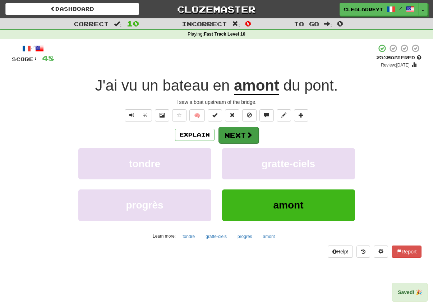
click at [247, 138] on button "Next" at bounding box center [238, 135] width 40 height 17
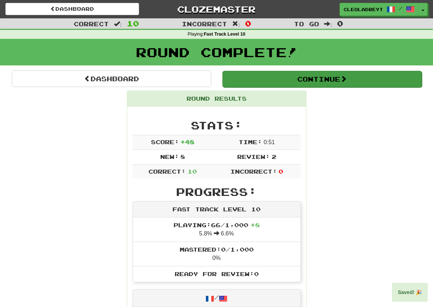
click at [345, 83] on button "Continue" at bounding box center [321, 79] width 199 height 17
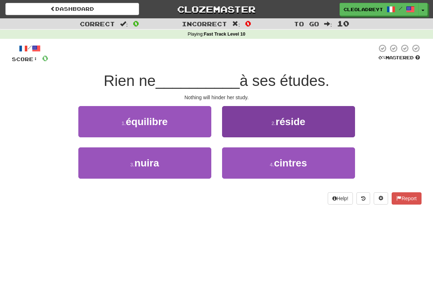
click at [301, 123] on span "réside" at bounding box center [291, 121] width 30 height 11
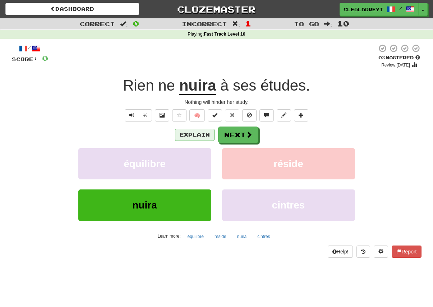
click at [201, 136] on button "Explain" at bounding box center [195, 135] width 40 height 12
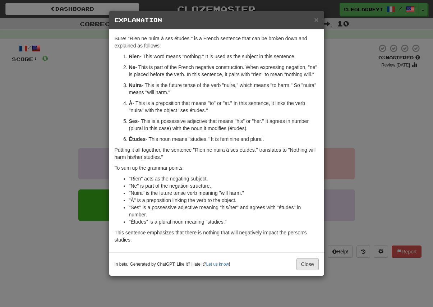
click at [309, 270] on button "Close" at bounding box center [307, 264] width 22 height 12
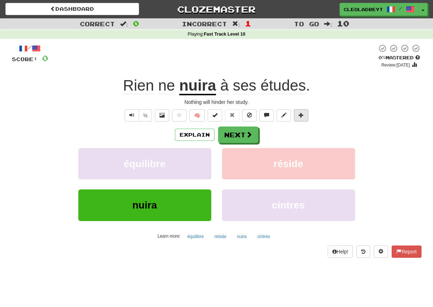
click at [306, 119] on button at bounding box center [301, 115] width 14 height 12
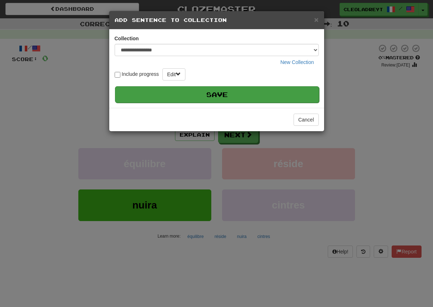
click at [249, 102] on button "Save" at bounding box center [217, 94] width 204 height 17
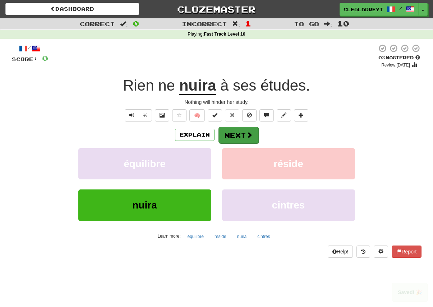
click at [246, 137] on span at bounding box center [249, 135] width 6 height 6
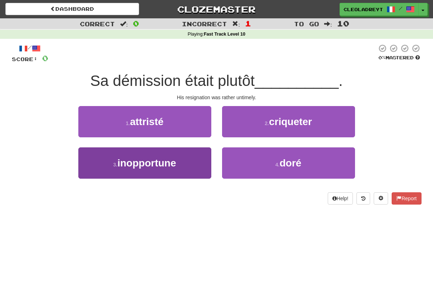
click at [184, 163] on button "3 . inopportune" at bounding box center [144, 162] width 133 height 31
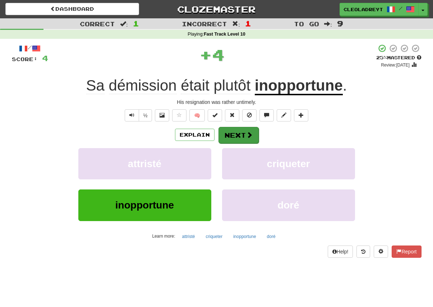
click at [240, 135] on button "Next" at bounding box center [238, 135] width 40 height 17
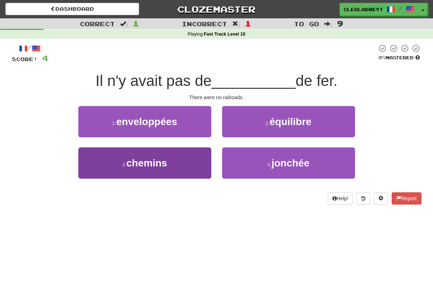
click at [202, 165] on button "3 . chemins" at bounding box center [144, 162] width 133 height 31
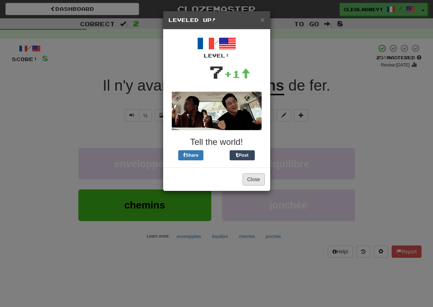
click at [247, 173] on button "Close" at bounding box center [254, 179] width 22 height 12
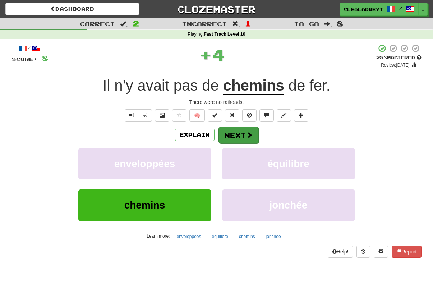
click at [250, 132] on span at bounding box center [249, 135] width 6 height 6
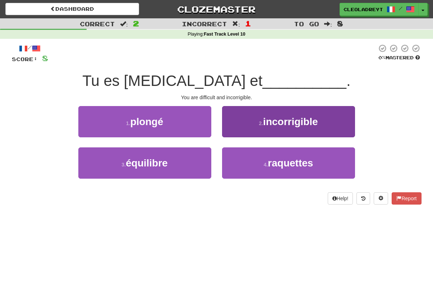
click at [303, 128] on button "2 . incorrigible" at bounding box center [288, 121] width 133 height 31
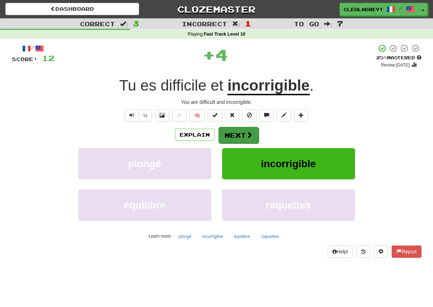
click at [246, 136] on span at bounding box center [249, 135] width 6 height 6
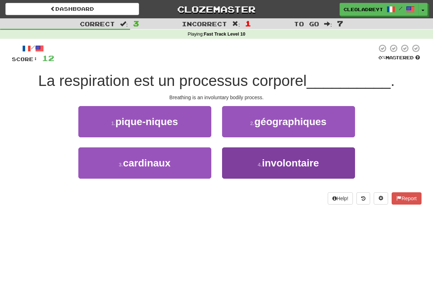
click at [294, 161] on span "involontaire" at bounding box center [290, 162] width 57 height 11
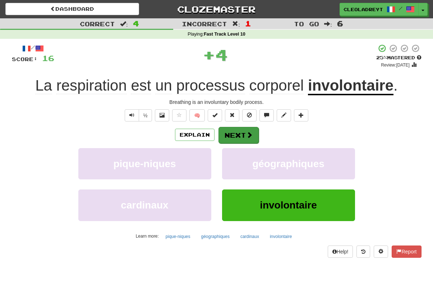
click at [247, 141] on button "Next" at bounding box center [238, 135] width 40 height 17
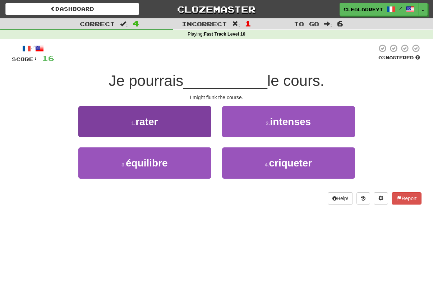
click at [206, 124] on button "1 . rater" at bounding box center [144, 121] width 133 height 31
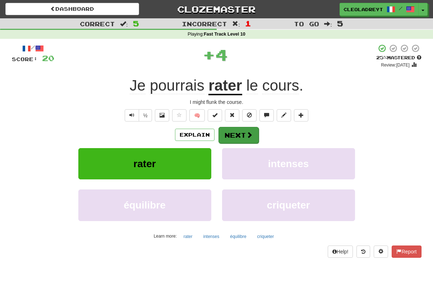
click at [251, 135] on span at bounding box center [249, 135] width 6 height 6
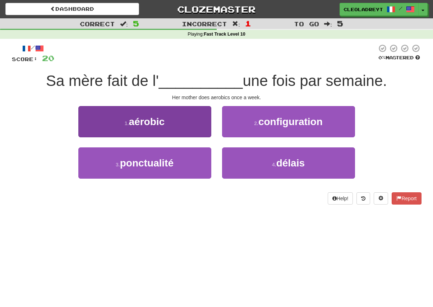
click at [192, 131] on button "1 . aérobic" at bounding box center [144, 121] width 133 height 31
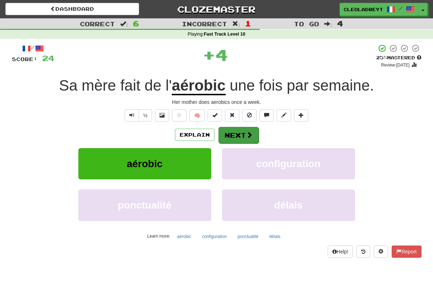
click at [241, 137] on button "Next" at bounding box center [238, 135] width 40 height 17
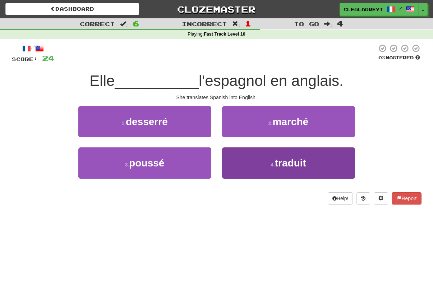
click at [287, 168] on span "traduit" at bounding box center [290, 162] width 31 height 11
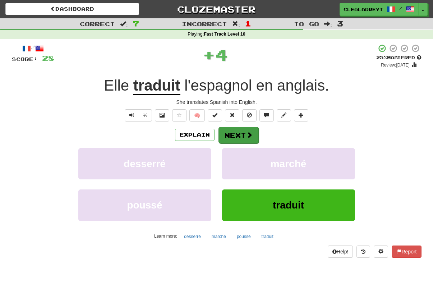
click at [244, 130] on button "Next" at bounding box center [238, 135] width 40 height 17
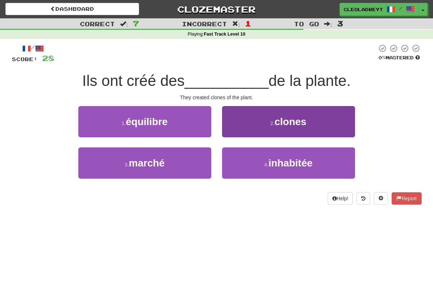
click at [315, 120] on button "2 . clones" at bounding box center [288, 121] width 133 height 31
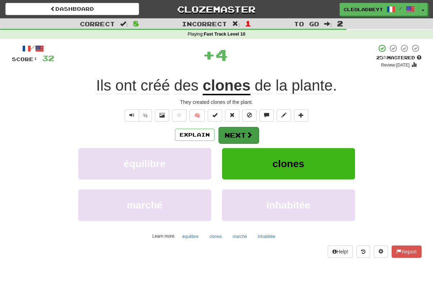
click at [233, 140] on button "Next" at bounding box center [238, 135] width 40 height 17
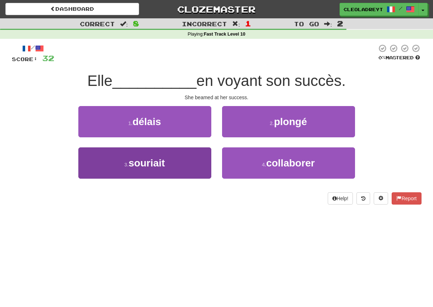
click at [184, 172] on button "3 . souriait" at bounding box center [144, 162] width 133 height 31
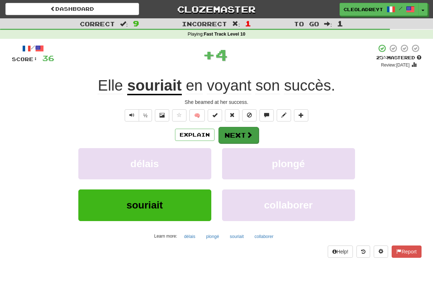
click at [243, 141] on button "Next" at bounding box center [238, 135] width 40 height 17
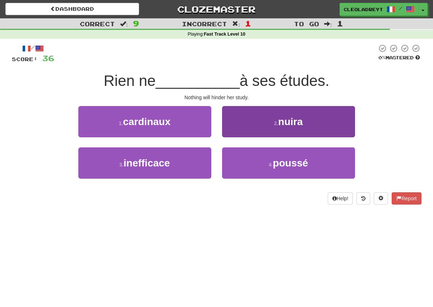
click at [315, 121] on button "2 . nuira" at bounding box center [288, 121] width 133 height 31
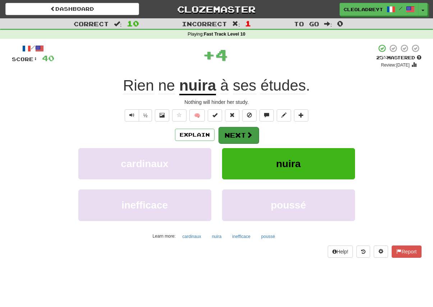
click at [250, 134] on span at bounding box center [249, 135] width 6 height 6
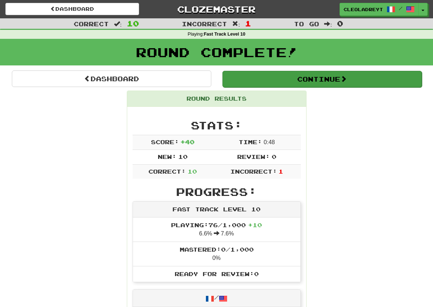
click at [341, 81] on button "Continue" at bounding box center [321, 79] width 199 height 17
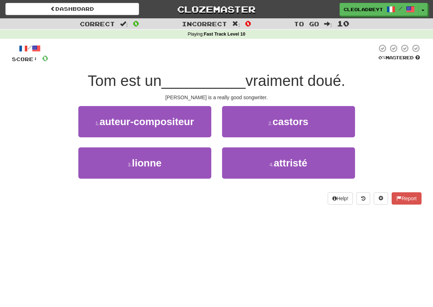
click at [377, 180] on div "3 . lionne 4 . attristé" at bounding box center [216, 167] width 431 height 41
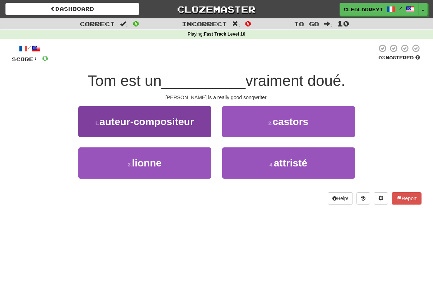
click at [185, 128] on button "1 . auteur-compositeur" at bounding box center [144, 121] width 133 height 31
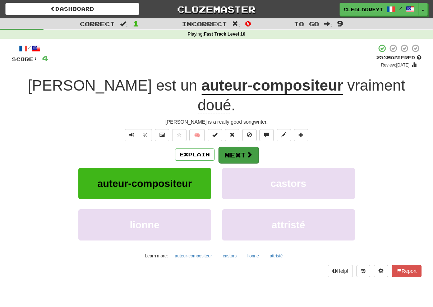
click at [246, 151] on span at bounding box center [249, 154] width 6 height 6
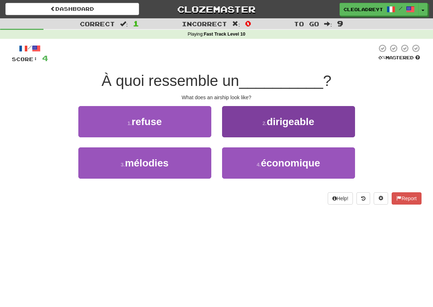
click at [321, 122] on button "2 . dirigeable" at bounding box center [288, 121] width 133 height 31
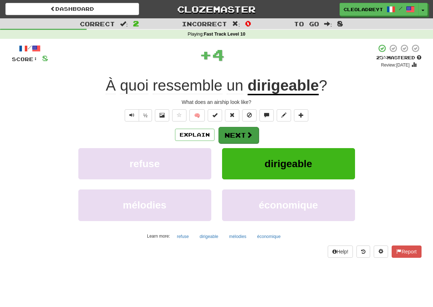
click at [239, 139] on button "Next" at bounding box center [238, 135] width 40 height 17
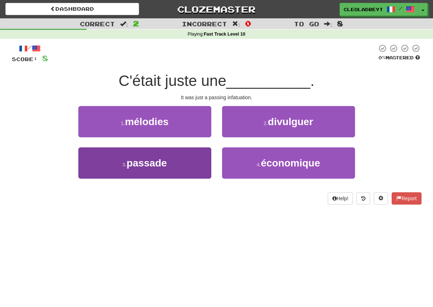
click at [156, 157] on span "passade" at bounding box center [146, 162] width 40 height 11
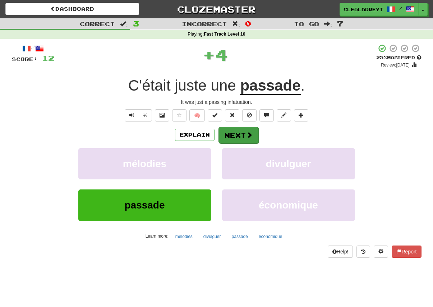
click at [250, 127] on button "Next" at bounding box center [238, 135] width 40 height 17
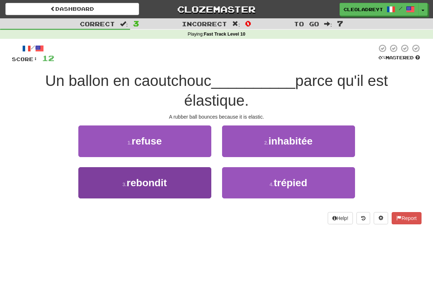
click at [154, 184] on span "rebondit" at bounding box center [146, 182] width 40 height 11
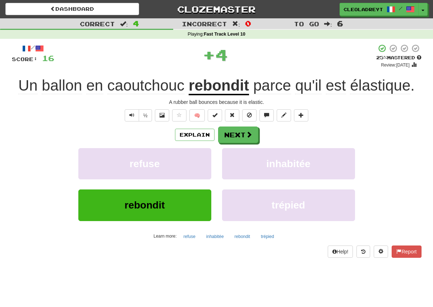
click at [264, 132] on div "Explain Next" at bounding box center [217, 134] width 410 height 17
click at [243, 130] on button "Next" at bounding box center [238, 135] width 40 height 17
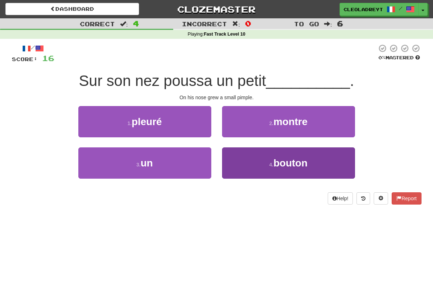
click at [307, 165] on span "bouton" at bounding box center [290, 162] width 34 height 11
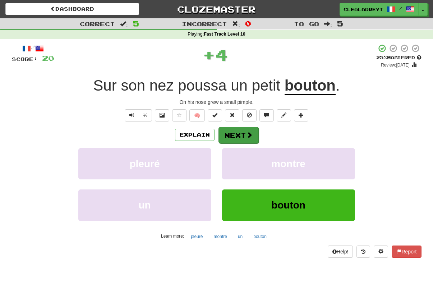
click at [239, 132] on button "Next" at bounding box center [238, 135] width 40 height 17
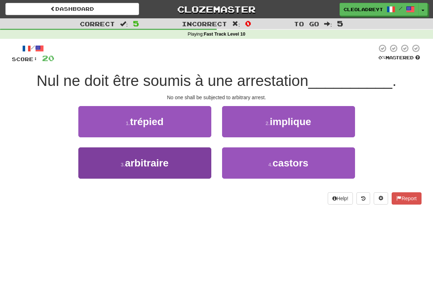
click at [175, 165] on button "3 . arbitraire" at bounding box center [144, 162] width 133 height 31
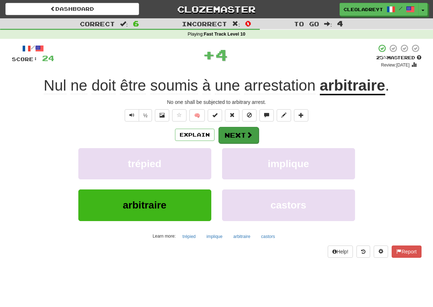
click at [255, 138] on button "Next" at bounding box center [238, 135] width 40 height 17
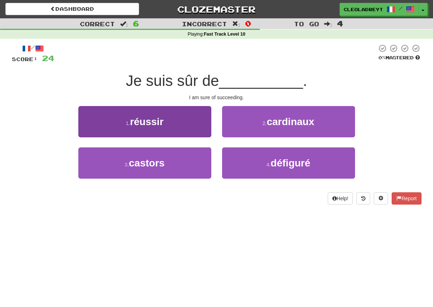
click at [194, 122] on button "1 . réussir" at bounding box center [144, 121] width 133 height 31
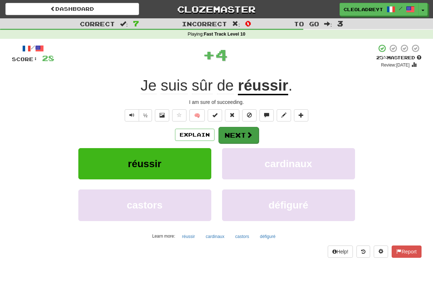
click at [256, 134] on button "Next" at bounding box center [238, 135] width 40 height 17
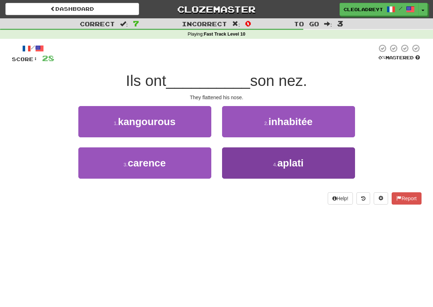
click at [306, 155] on button "4 . aplati" at bounding box center [288, 162] width 133 height 31
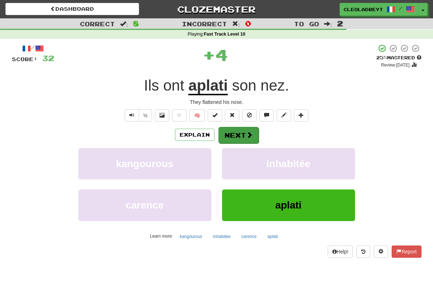
click at [239, 139] on button "Next" at bounding box center [238, 135] width 40 height 17
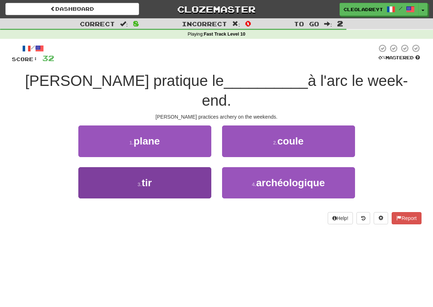
click at [186, 167] on button "3 . tir" at bounding box center [144, 182] width 133 height 31
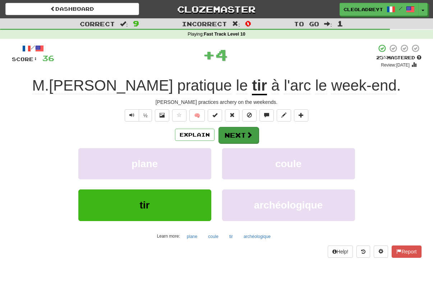
click at [255, 133] on button "Next" at bounding box center [238, 135] width 40 height 17
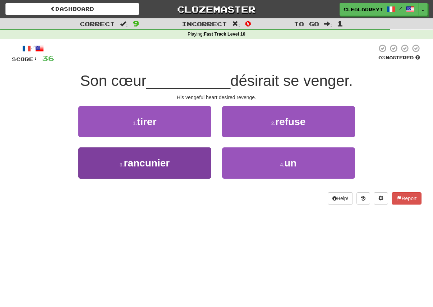
click at [188, 167] on button "3 . rancunier" at bounding box center [144, 162] width 133 height 31
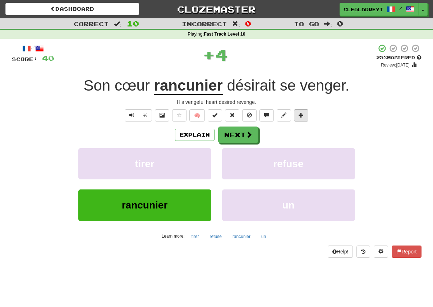
click at [307, 116] on button at bounding box center [301, 115] width 14 height 12
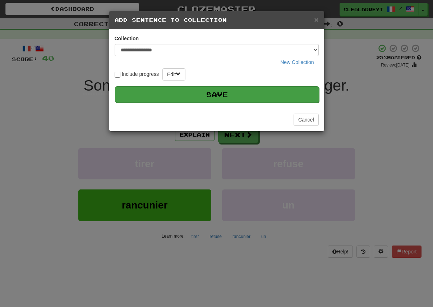
click at [255, 97] on button "Save" at bounding box center [217, 94] width 204 height 17
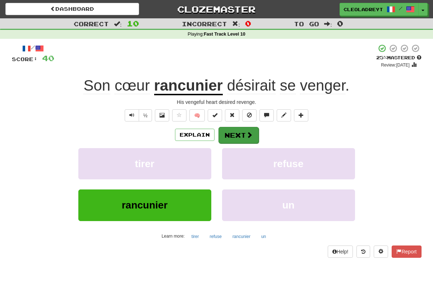
click at [238, 138] on button "Next" at bounding box center [238, 135] width 40 height 17
